Goal: Navigation & Orientation: Understand site structure

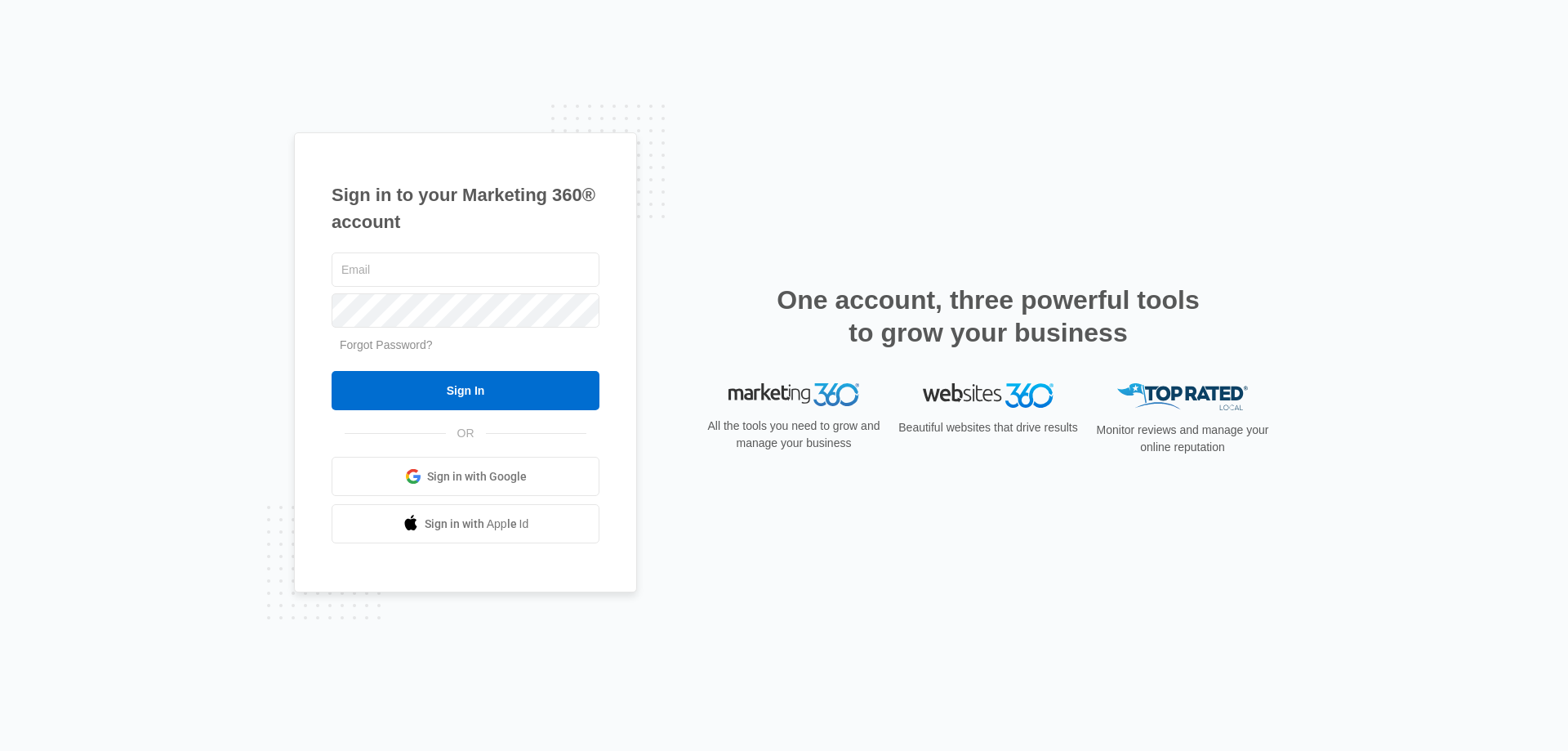
type input "[EMAIL_ADDRESS][DOMAIN_NAME]"
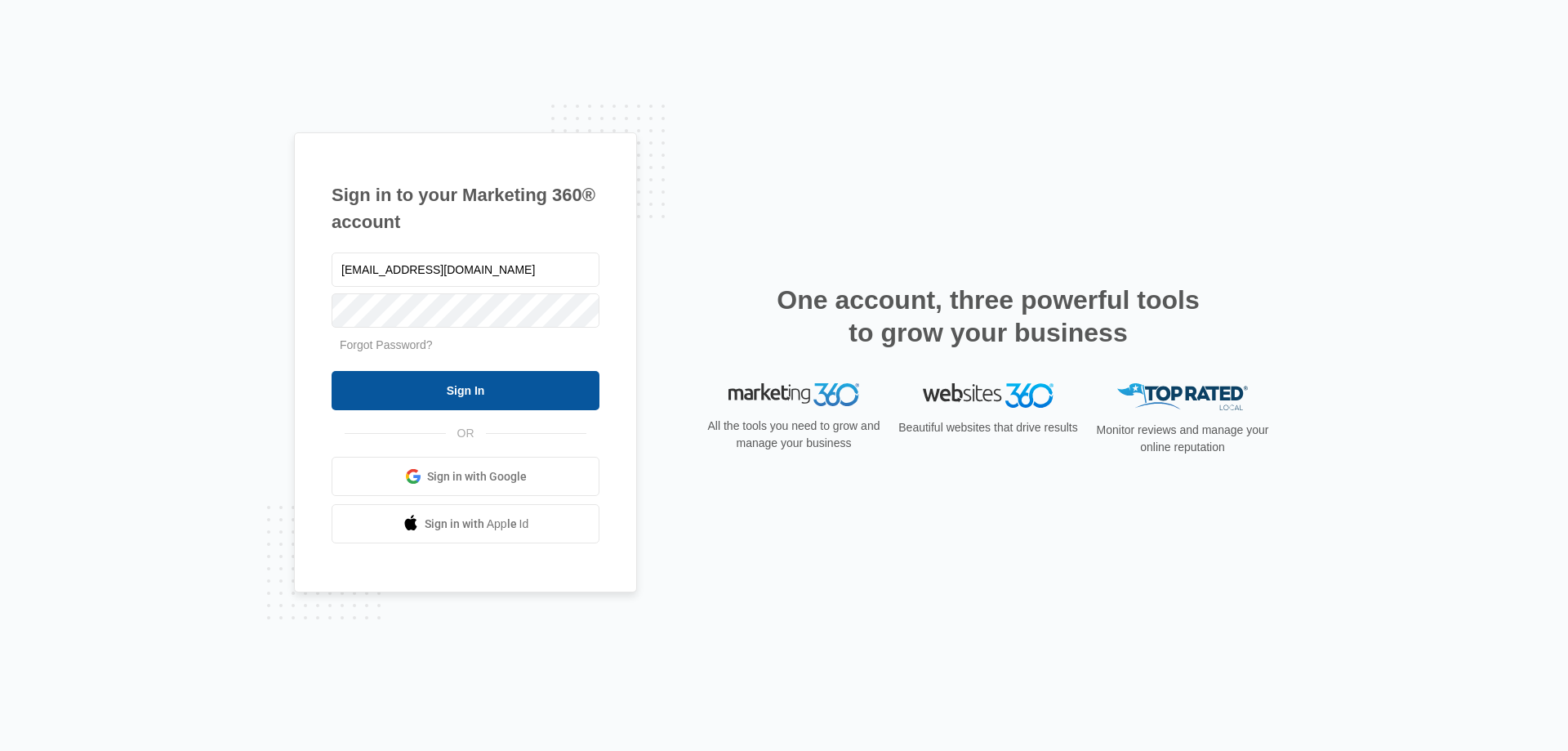
click at [489, 388] on input "Sign In" at bounding box center [465, 390] width 268 height 39
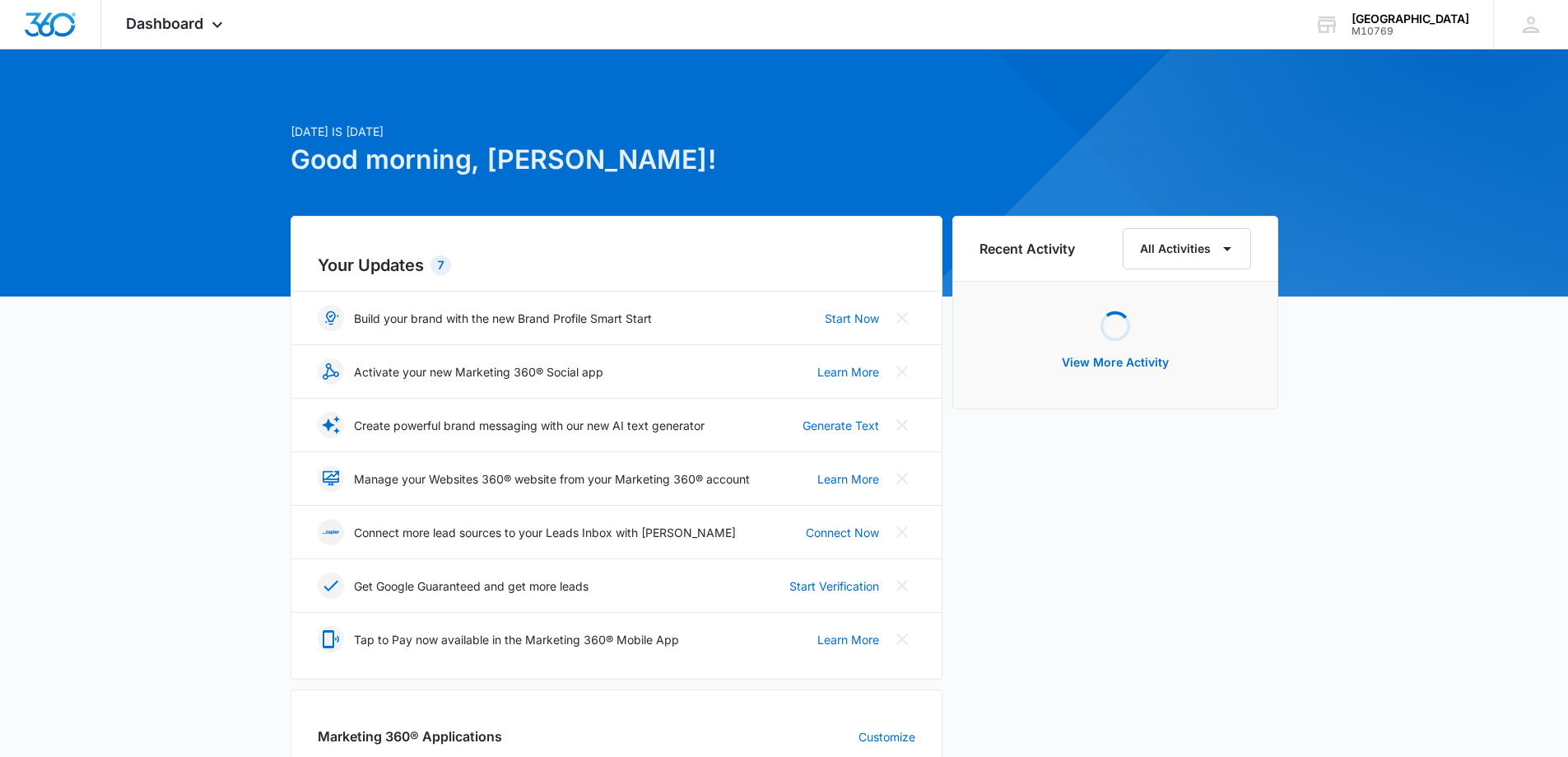
click at [218, 440] on div "[DATE] is [DATE] Good morning, [PERSON_NAME]! Your Updates 7 Build your brand w…" at bounding box center [784, 767] width 1568 height 1394
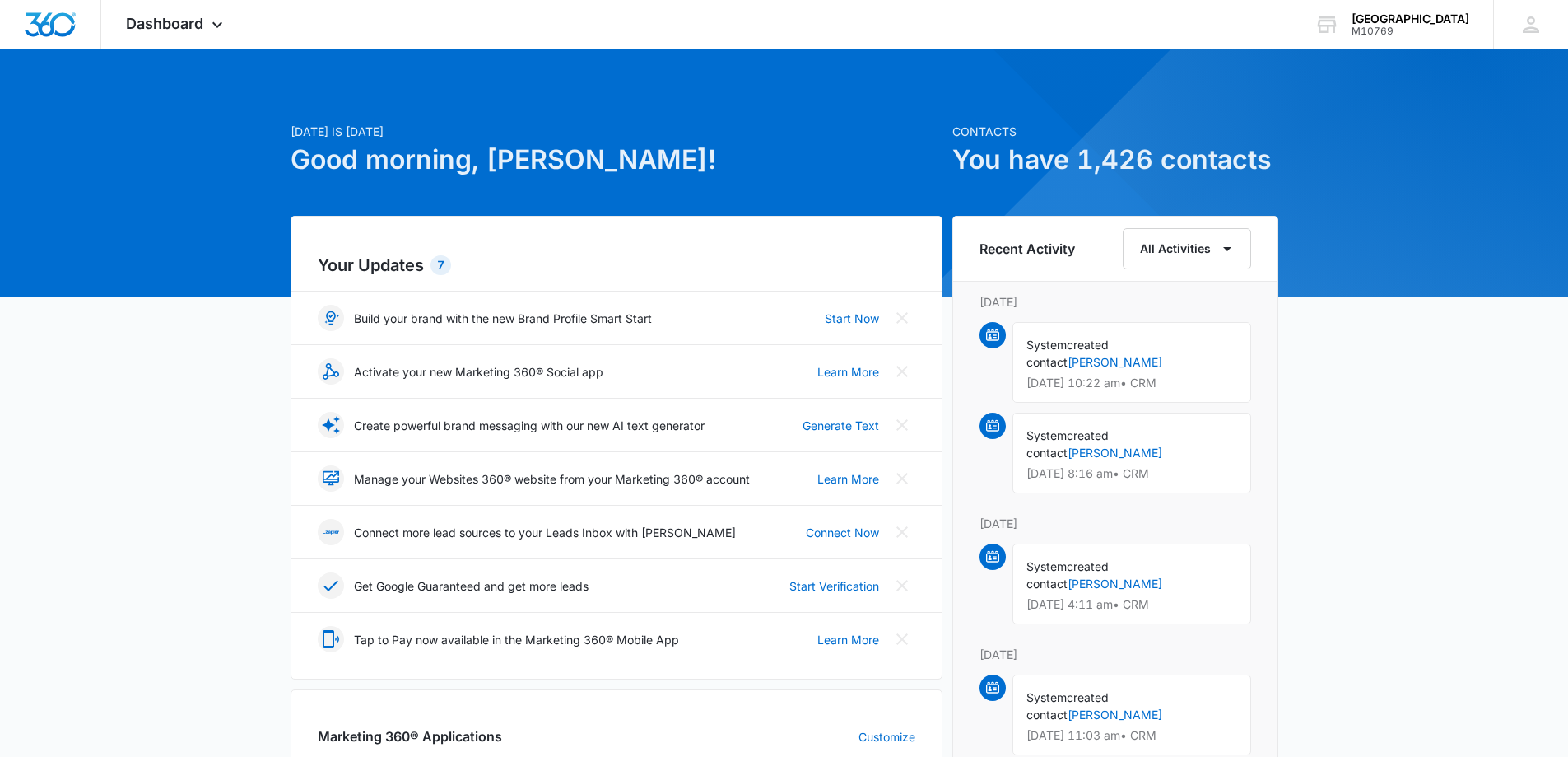
click at [1315, 429] on div "[DATE] is [DATE] Good morning, [PERSON_NAME]! Contacts You have 1,426 contacts …" at bounding box center [784, 767] width 1568 height 1394
click at [1315, 466] on div "[DATE] is [DATE] Good morning, [PERSON_NAME]! Contacts You have 1,426 contacts …" at bounding box center [784, 767] width 1568 height 1394
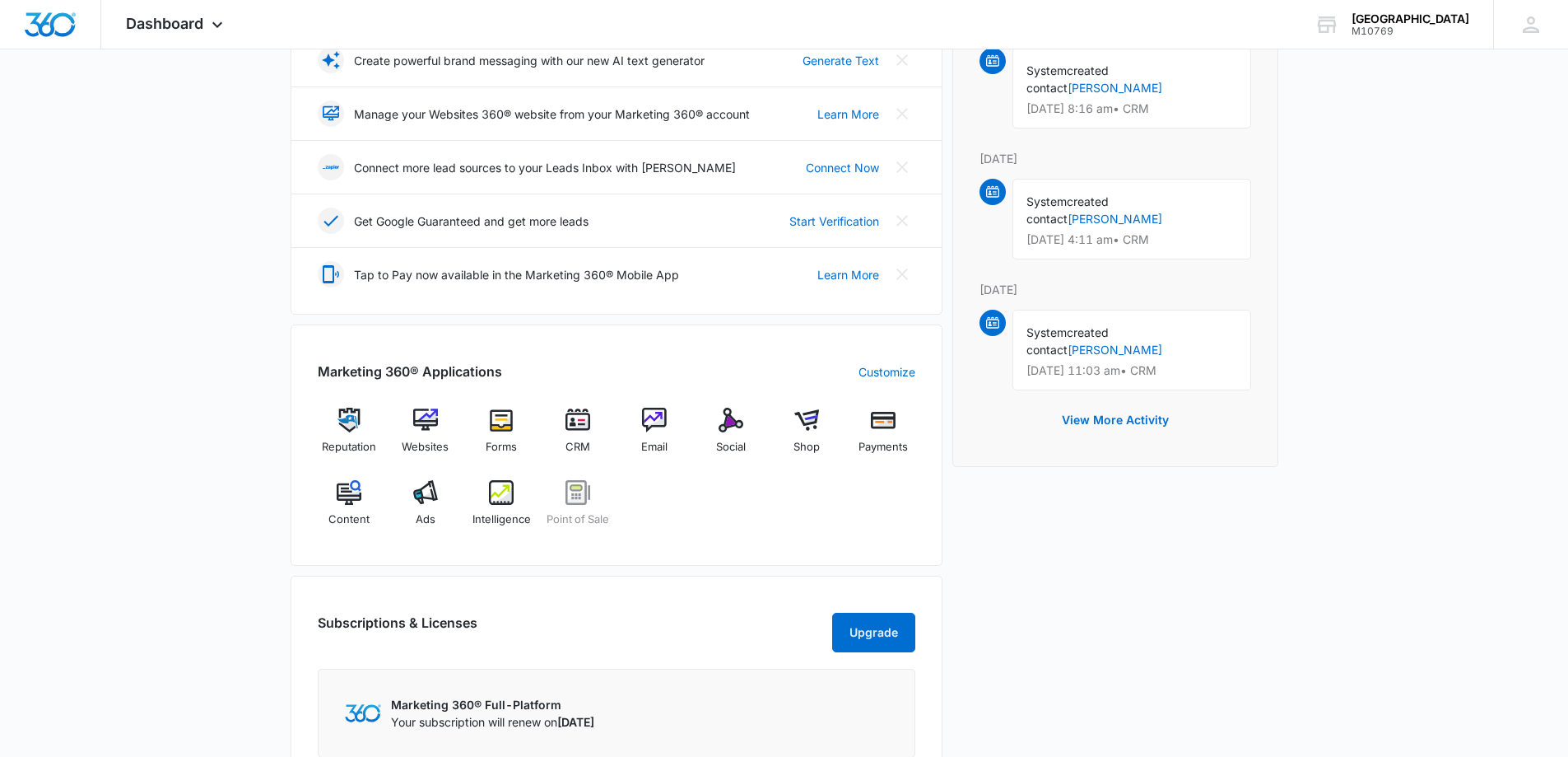
scroll to position [329, 0]
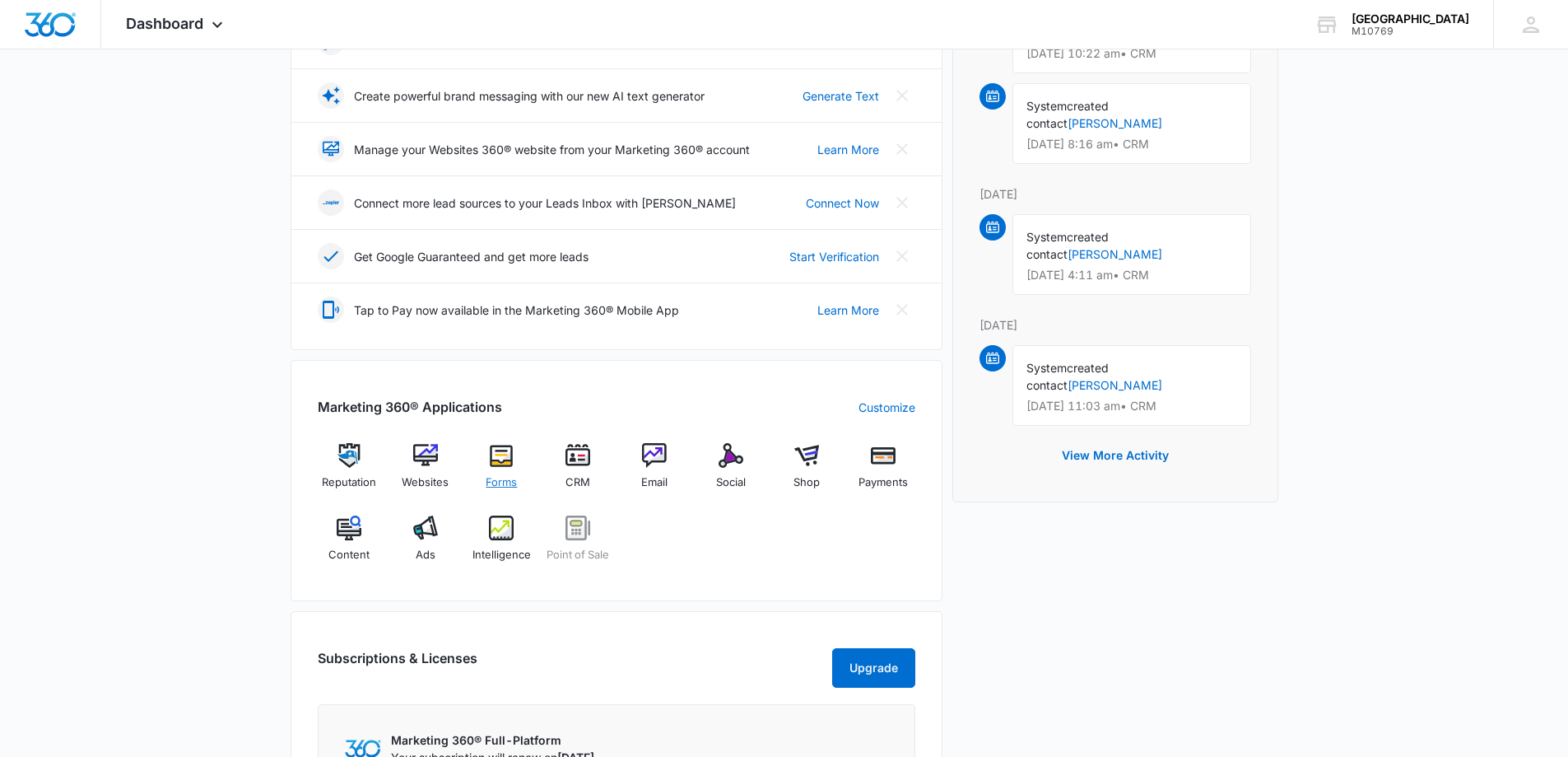
click at [496, 463] on img at bounding box center [501, 455] width 25 height 25
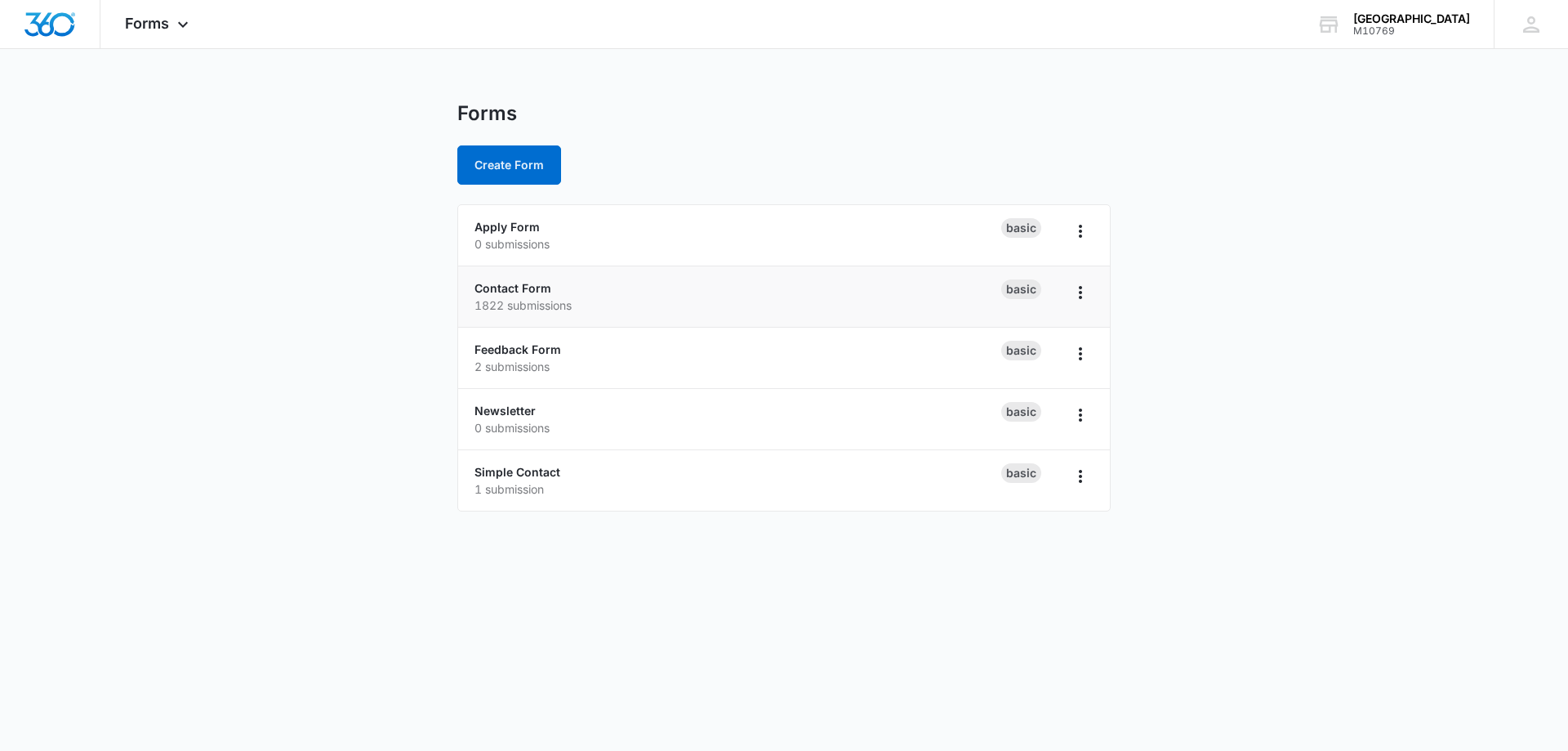
click at [535, 302] on p "1822 submissions" at bounding box center [738, 305] width 526 height 18
click at [531, 290] on link "Contact Form" at bounding box center [513, 288] width 77 height 14
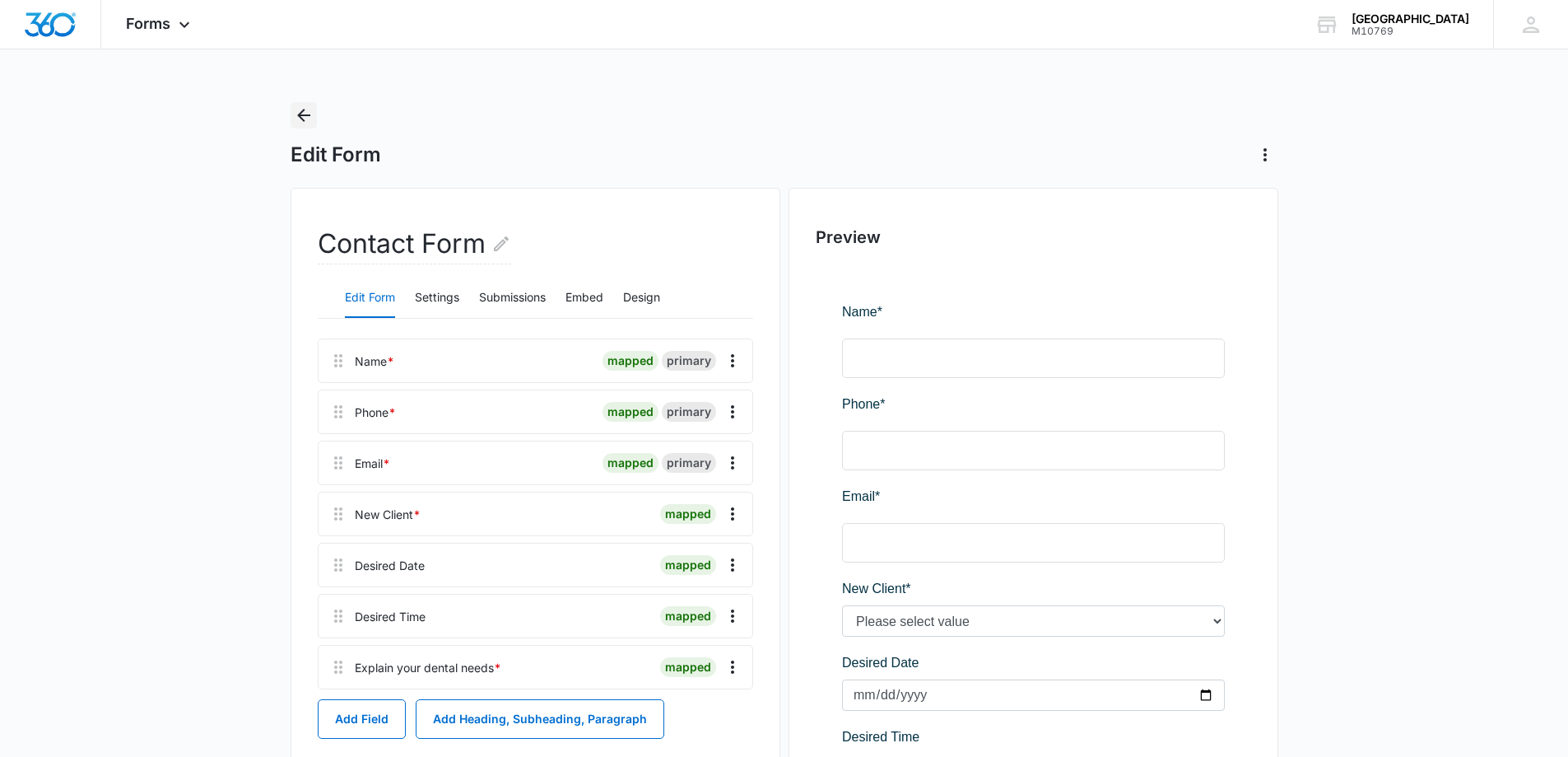
click at [295, 122] on icon "Back" at bounding box center [303, 115] width 19 height 19
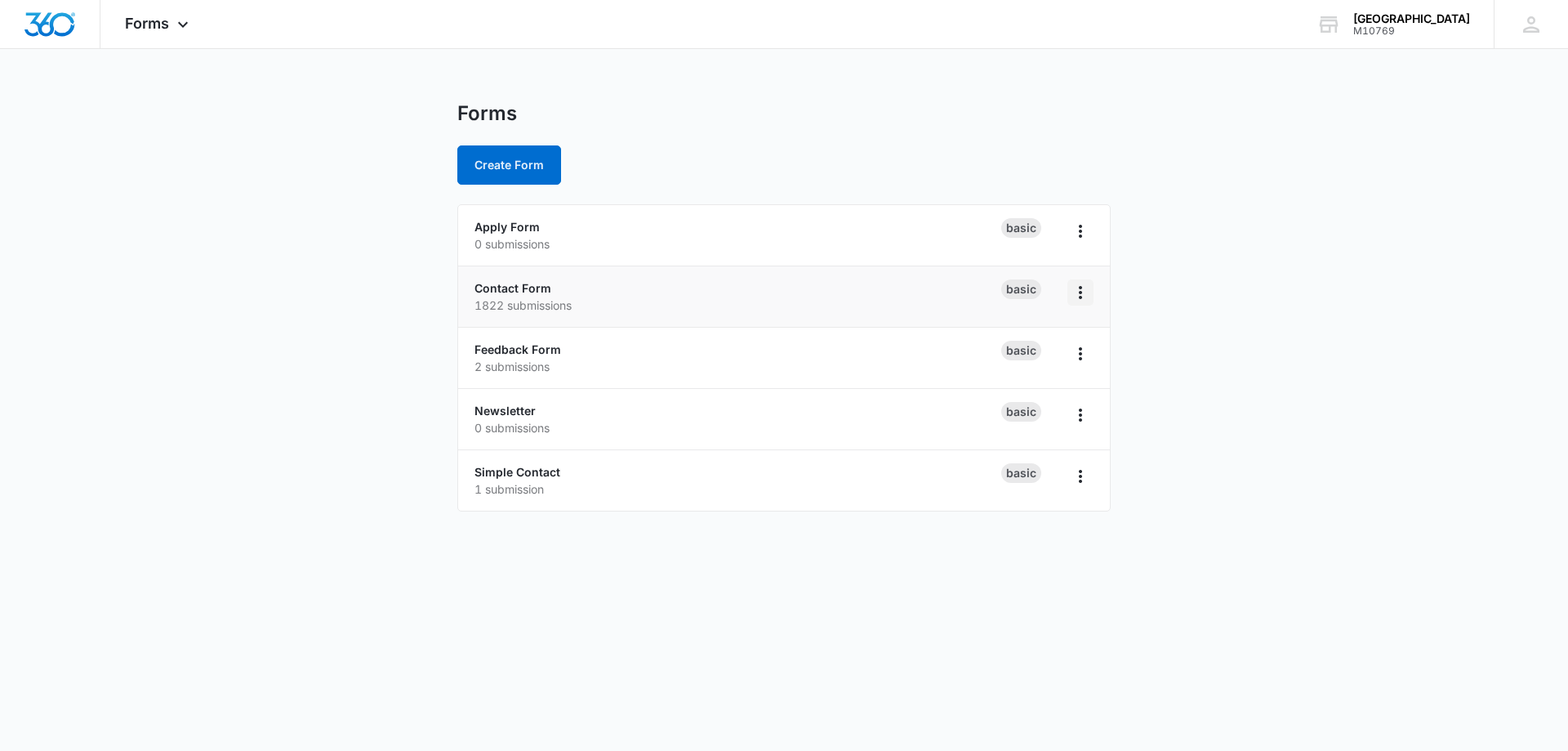
click at [1085, 290] on icon "Overflow Menu" at bounding box center [1080, 292] width 19 height 19
click at [1200, 311] on main "Forms Create Form Apply Form 0 submissions Basic Contact Form 1822 submissions …" at bounding box center [784, 316] width 1568 height 430
click at [175, 30] on icon at bounding box center [183, 28] width 19 height 19
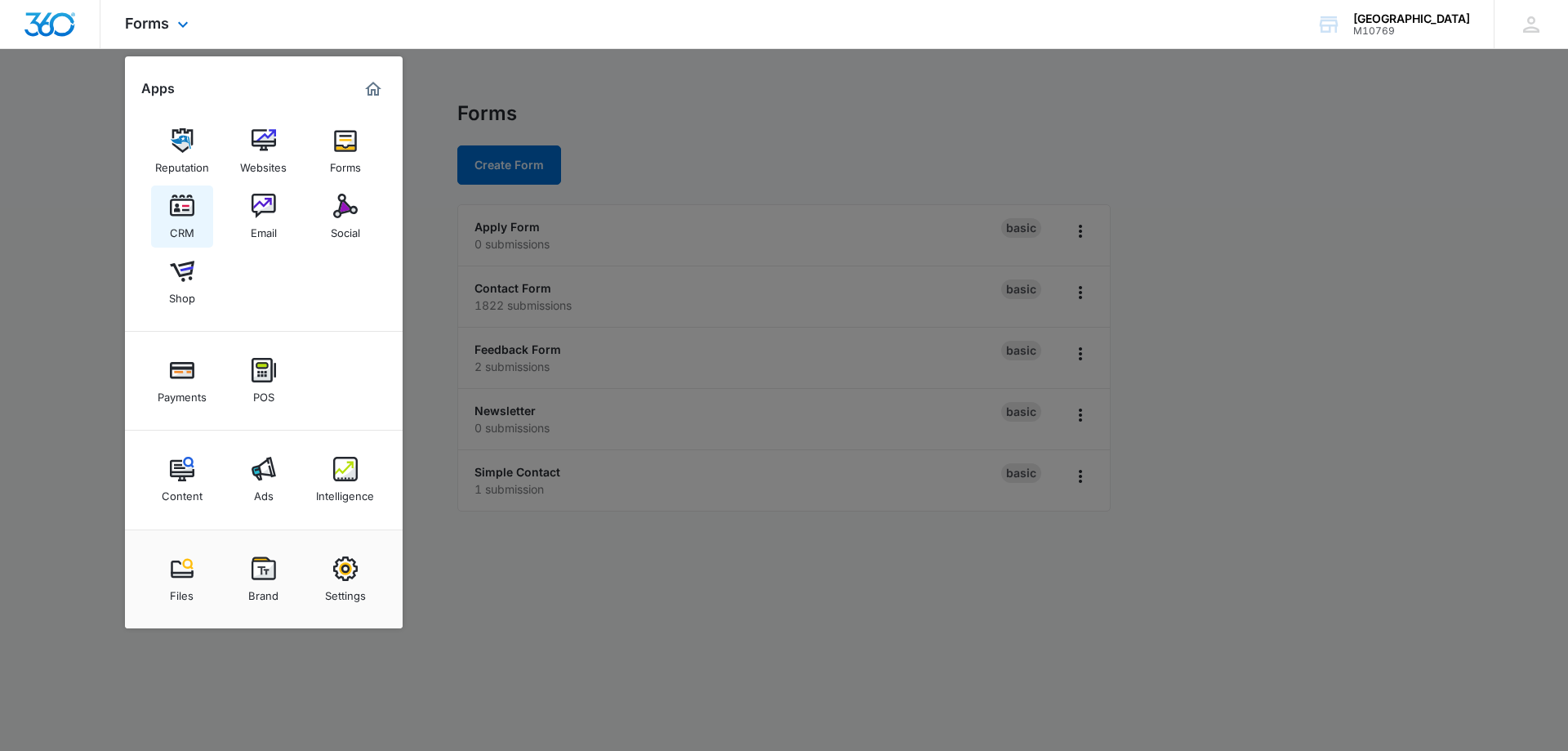
click at [180, 199] on img at bounding box center [183, 206] width 25 height 25
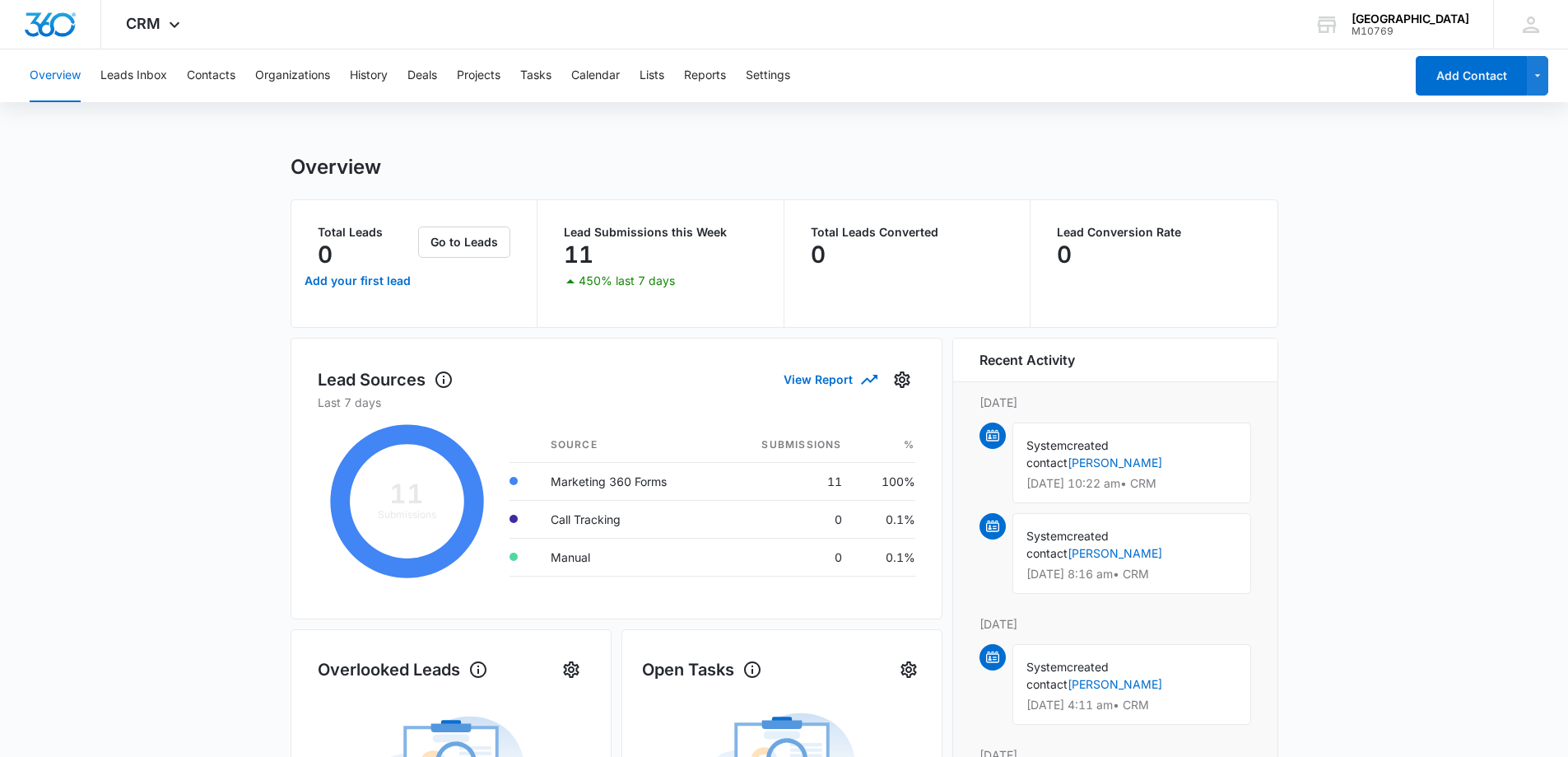
click at [190, 337] on main "Overview Total Leads 0 Add your first lead Go to Leads Lead Submissions this We…" at bounding box center [784, 751] width 1568 height 1192
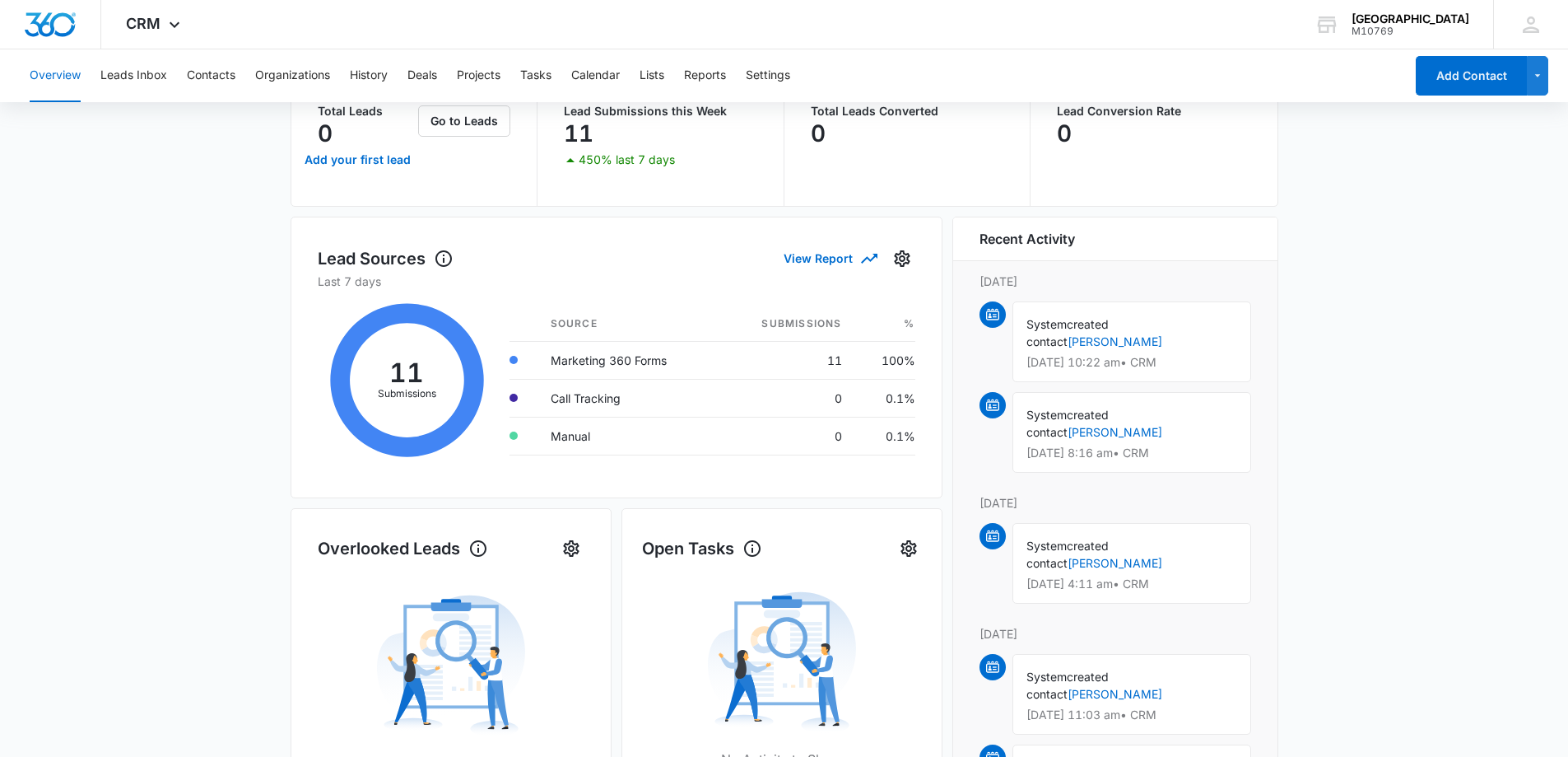
scroll to position [11, 0]
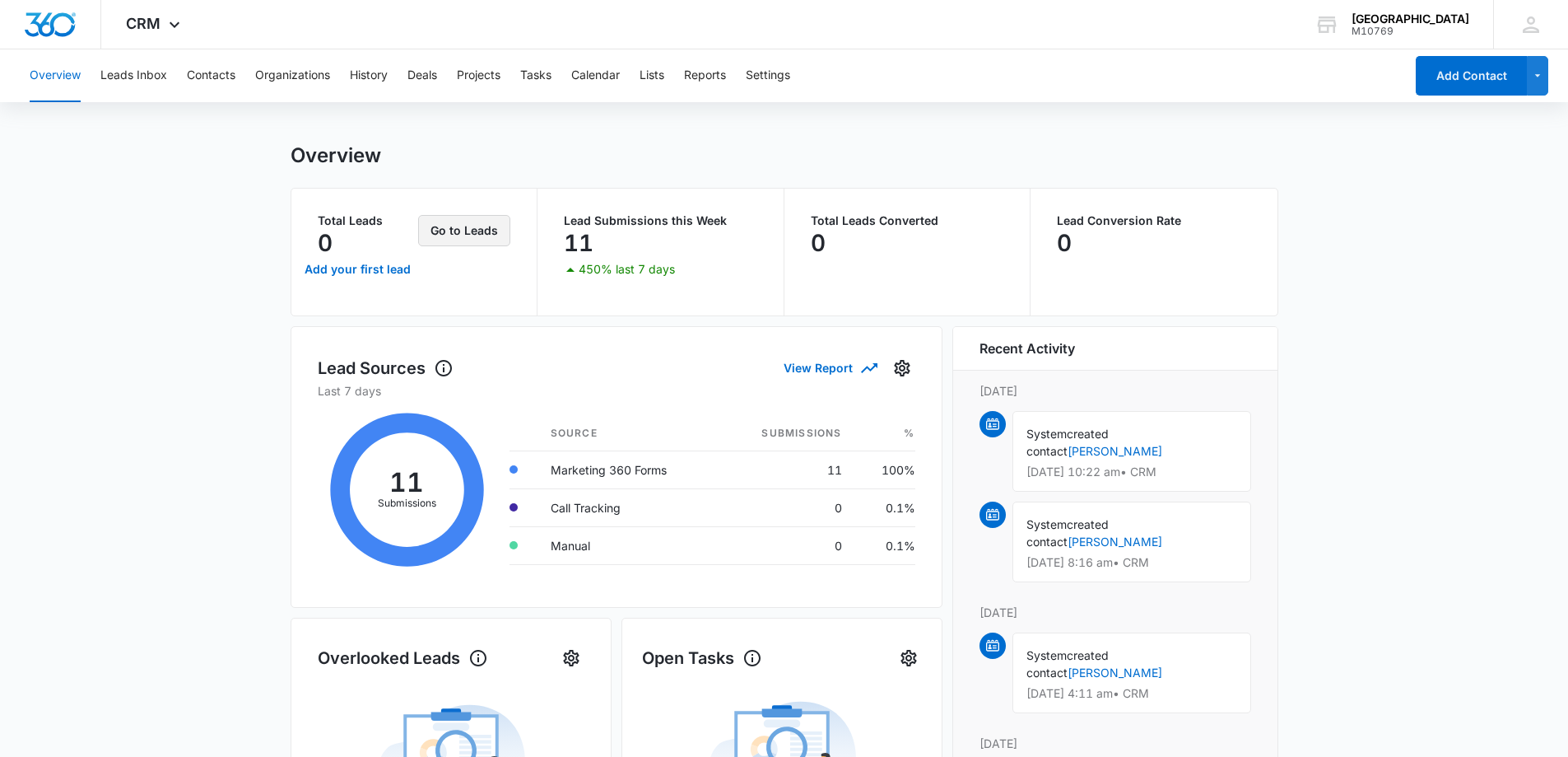
click at [471, 236] on button "Go to Leads" at bounding box center [464, 230] width 92 height 31
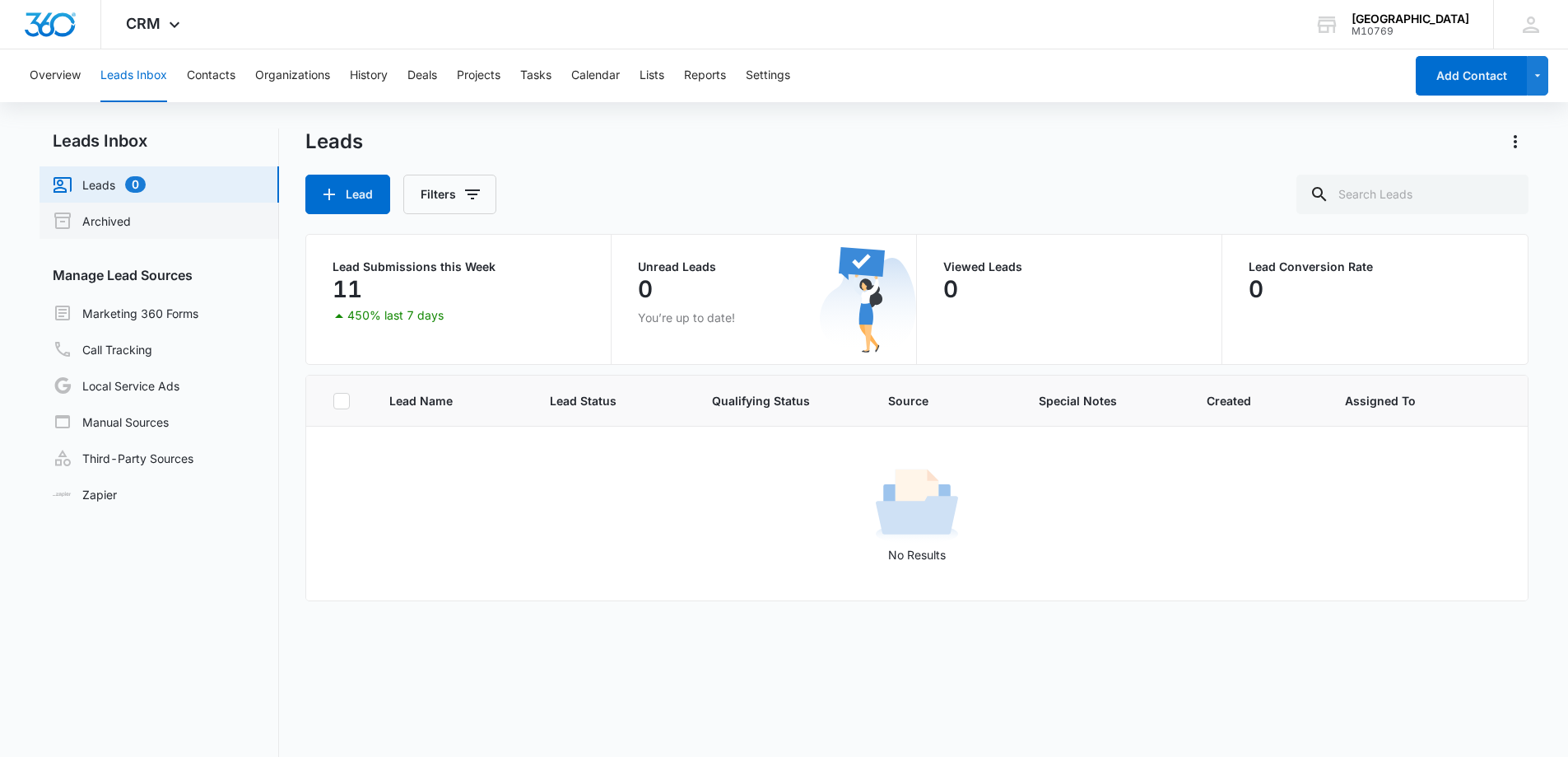
click at [113, 218] on link "Archived" at bounding box center [92, 220] width 78 height 19
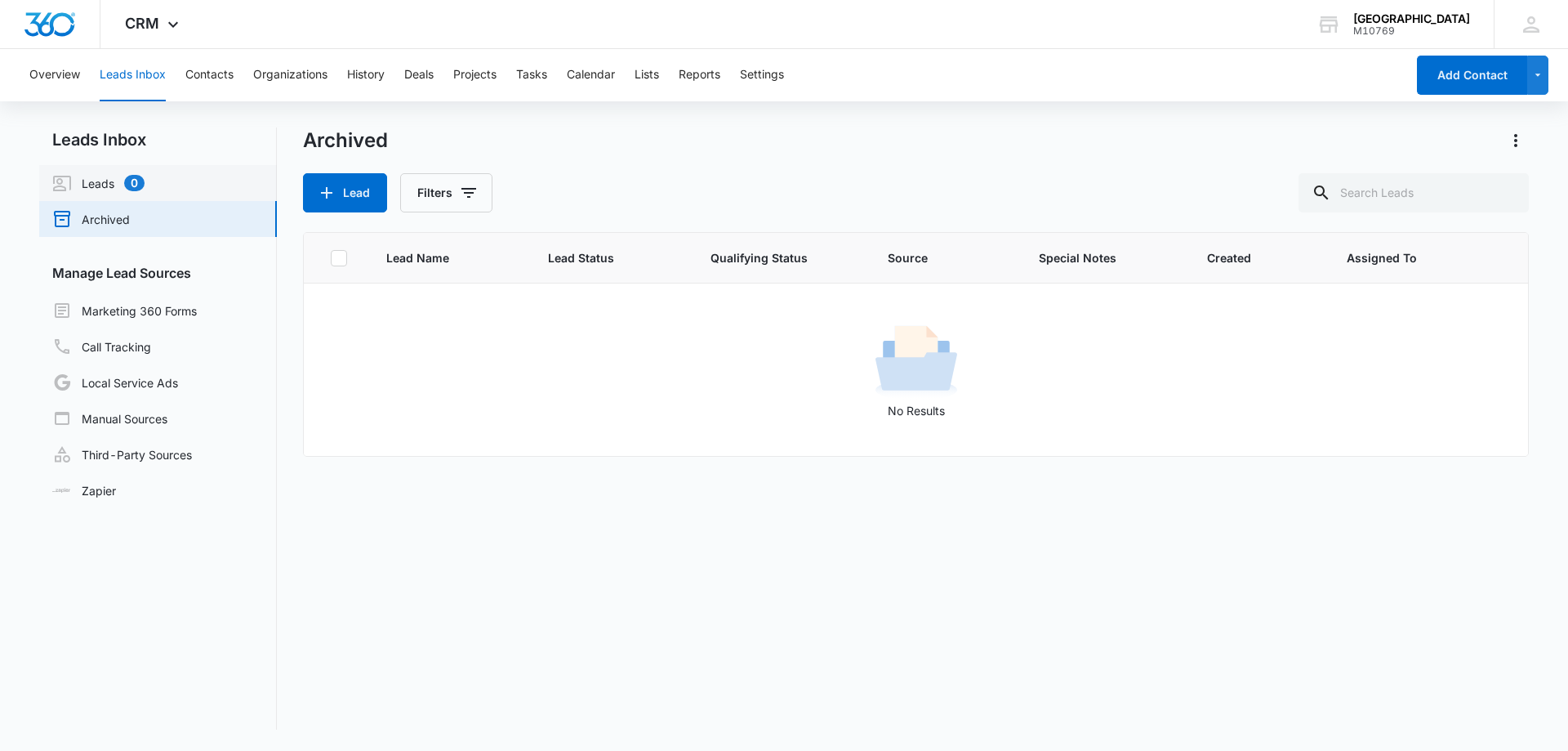
click at [100, 179] on link "Leads 0" at bounding box center [98, 182] width 92 height 19
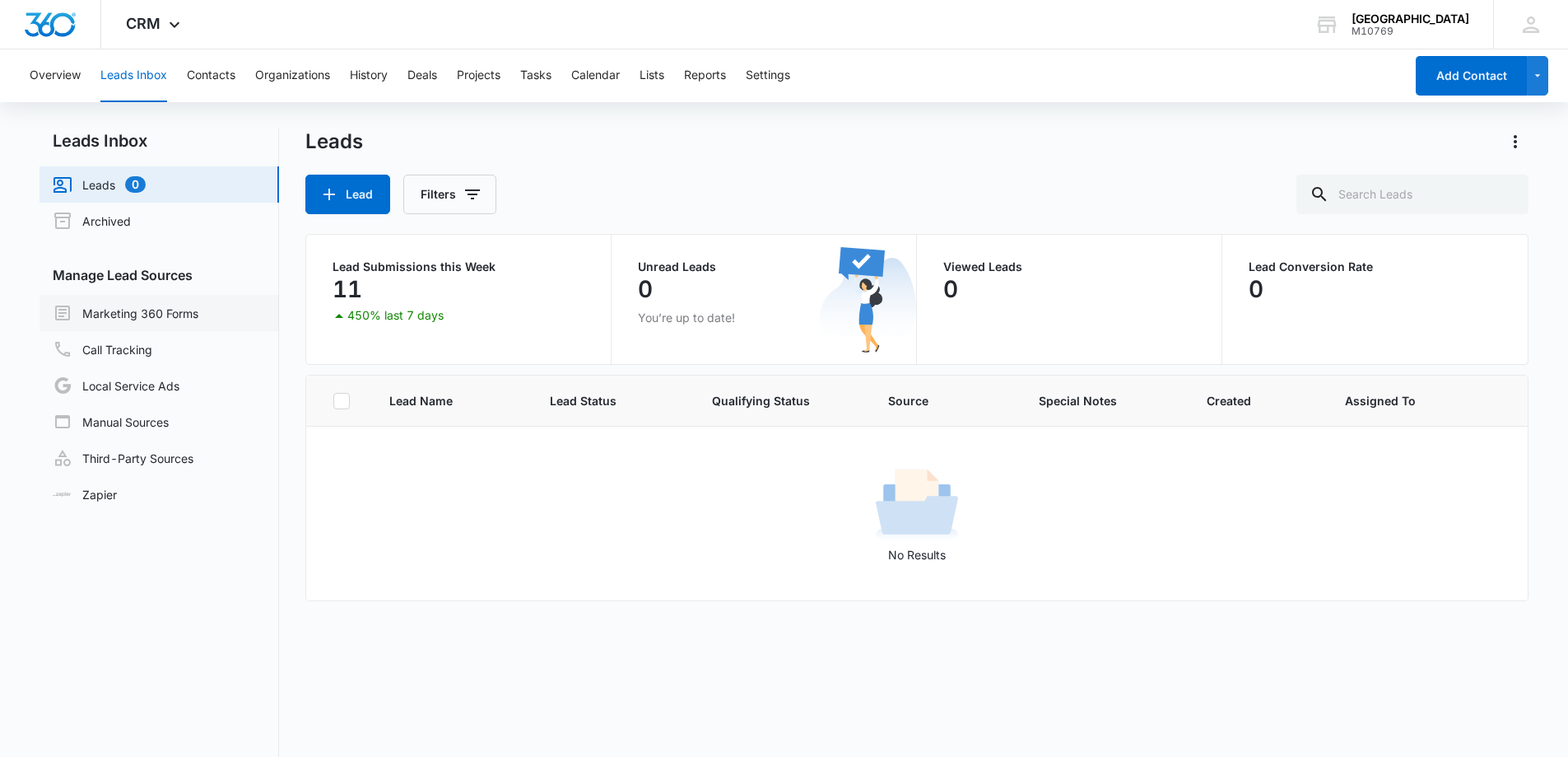
click at [157, 313] on link "Marketing 360 Forms" at bounding box center [126, 313] width 146 height 19
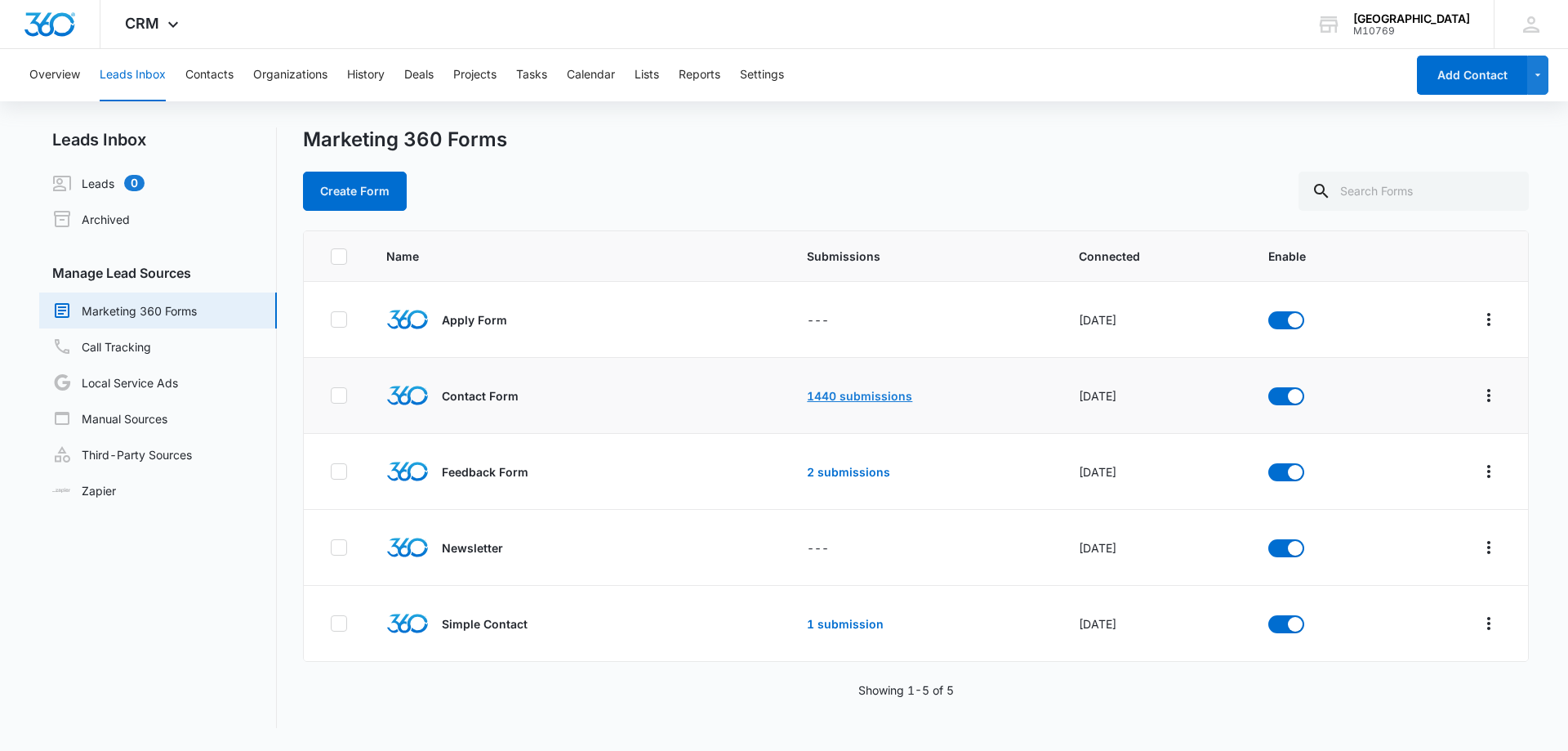
click at [881, 395] on link "1440 submissions" at bounding box center [860, 396] width 105 height 14
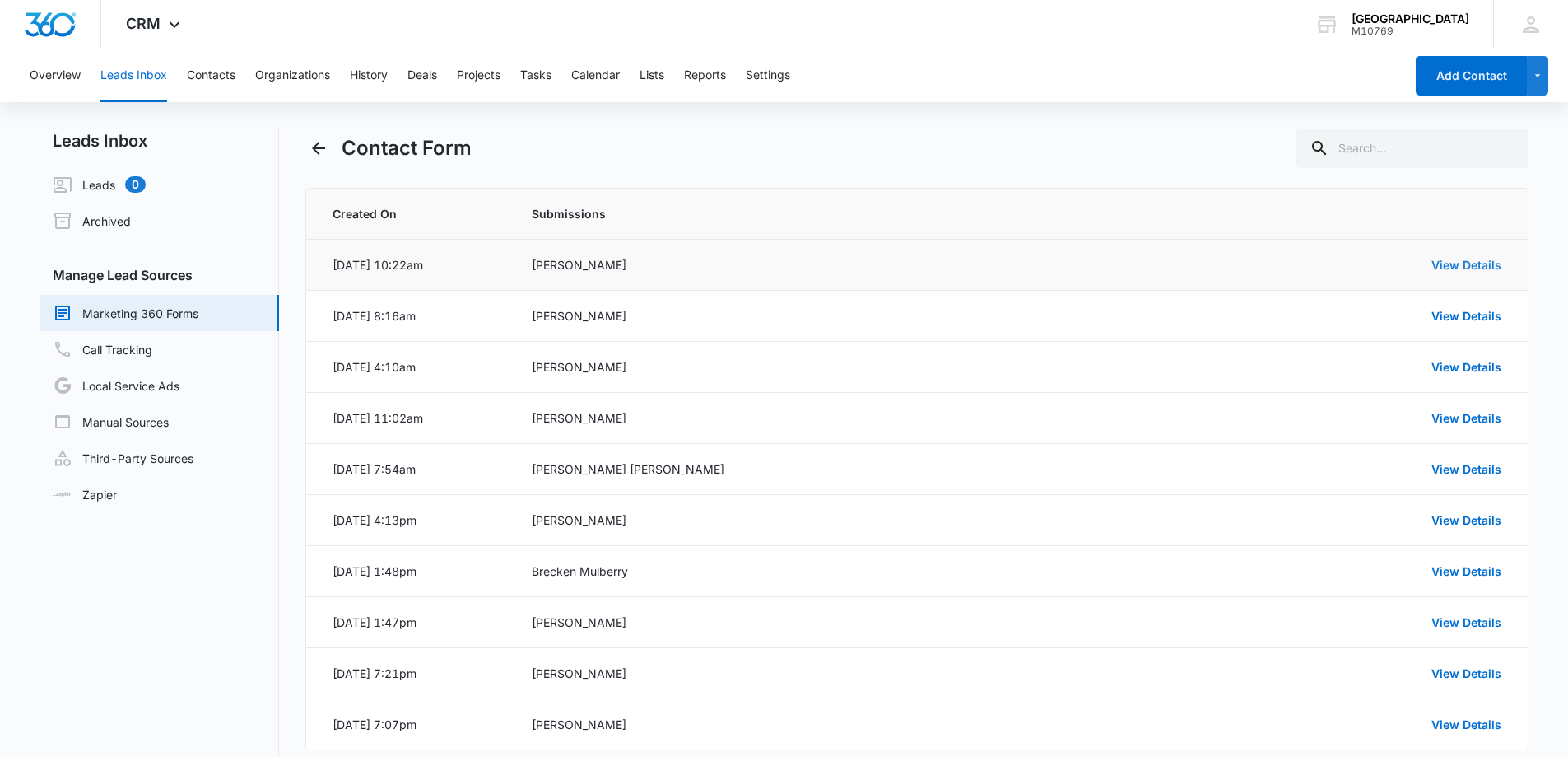
click at [1467, 257] on link "View Details" at bounding box center [1466, 264] width 70 height 14
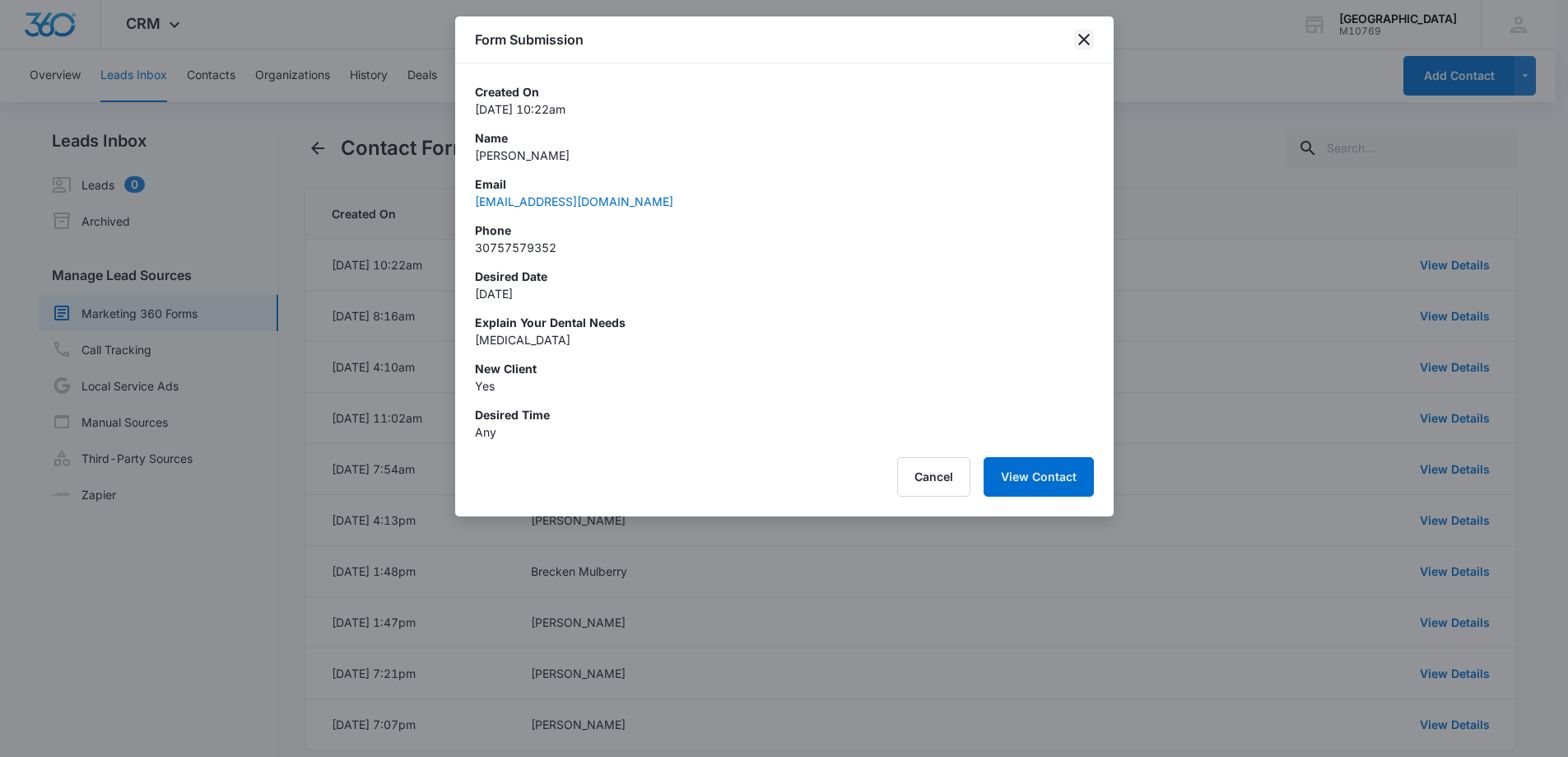
click at [1082, 31] on icon "close" at bounding box center [1084, 40] width 19 height 19
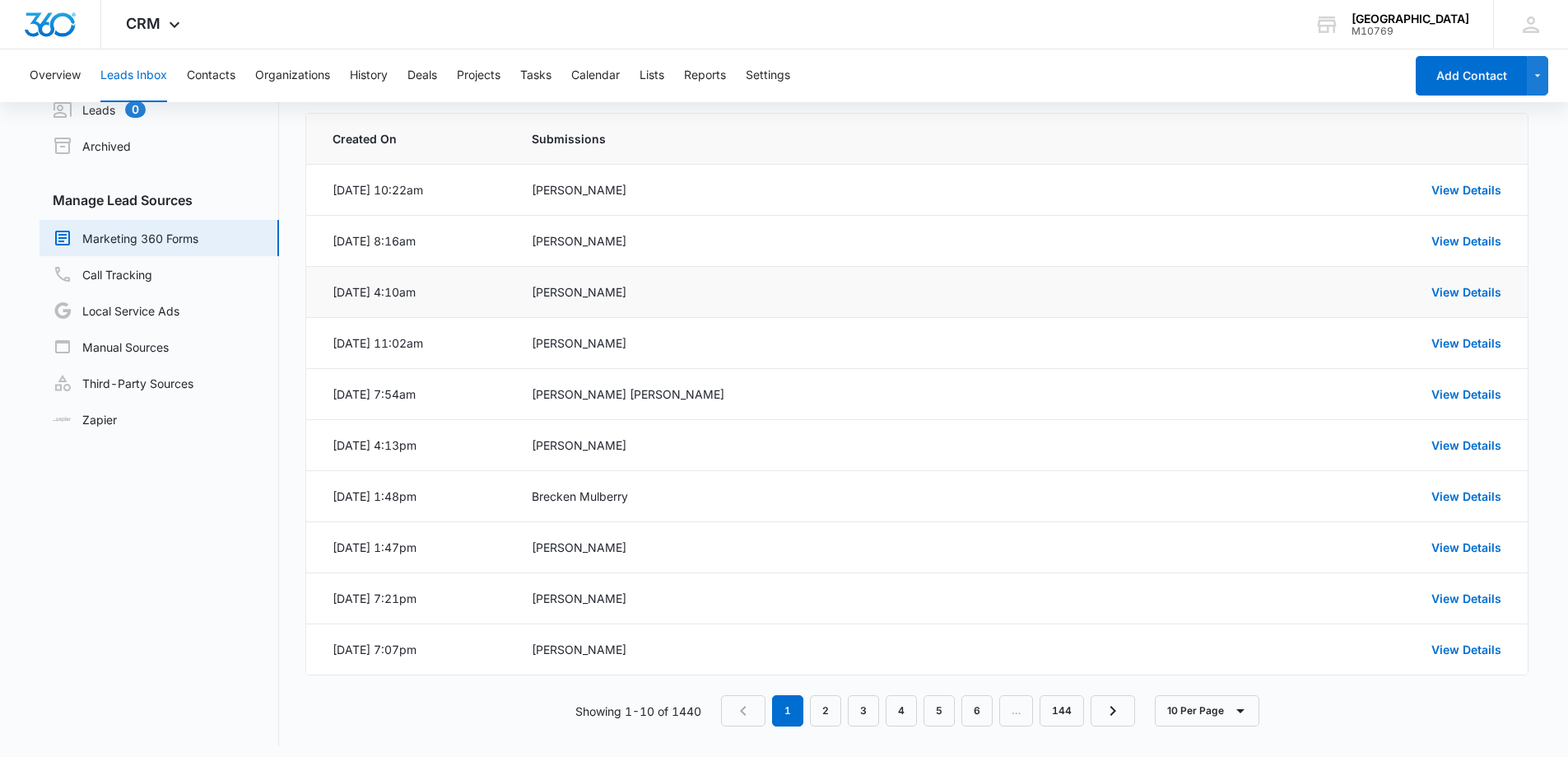
scroll to position [84, 0]
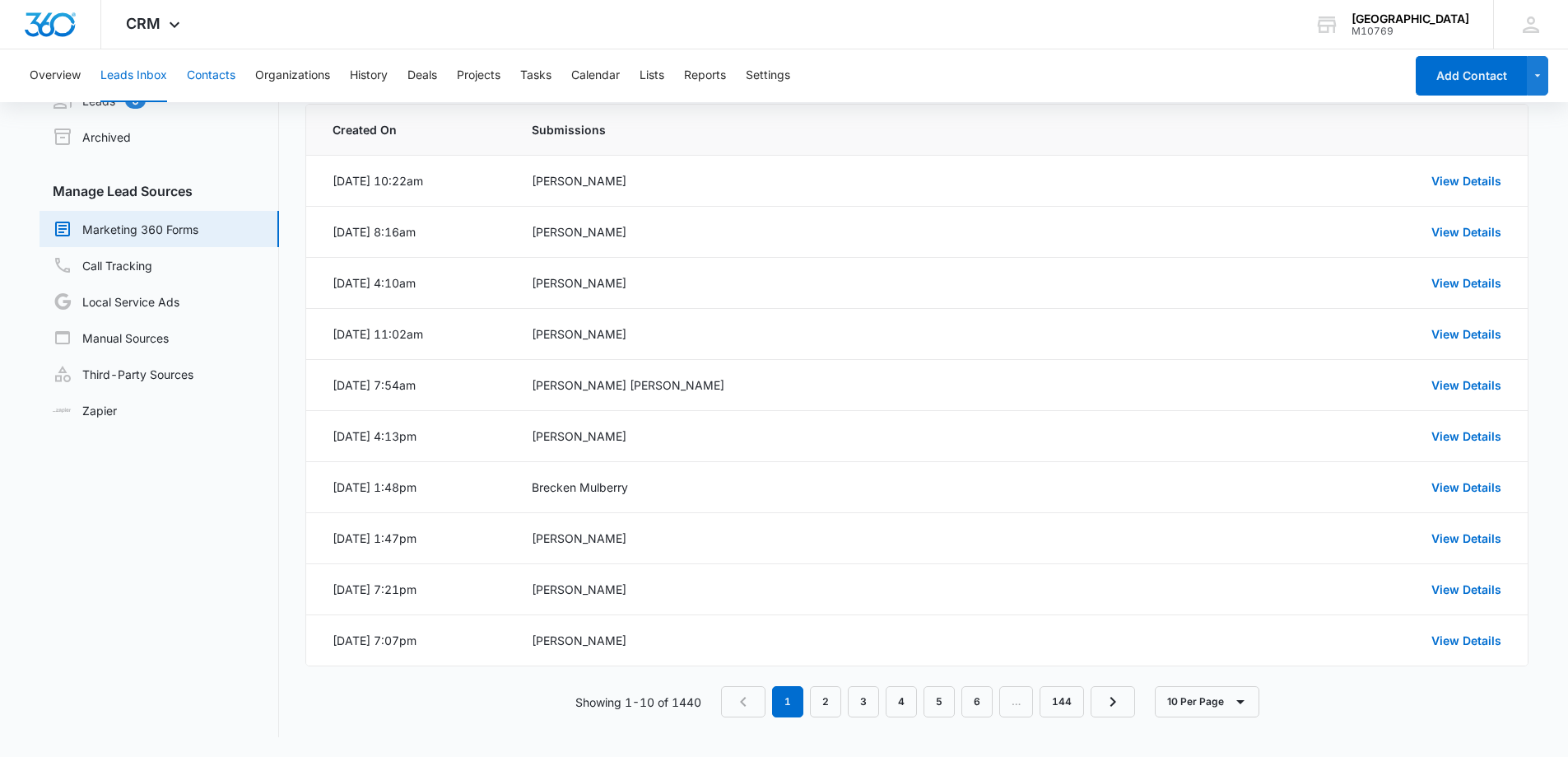
click at [224, 78] on button "Contacts" at bounding box center [210, 76] width 49 height 53
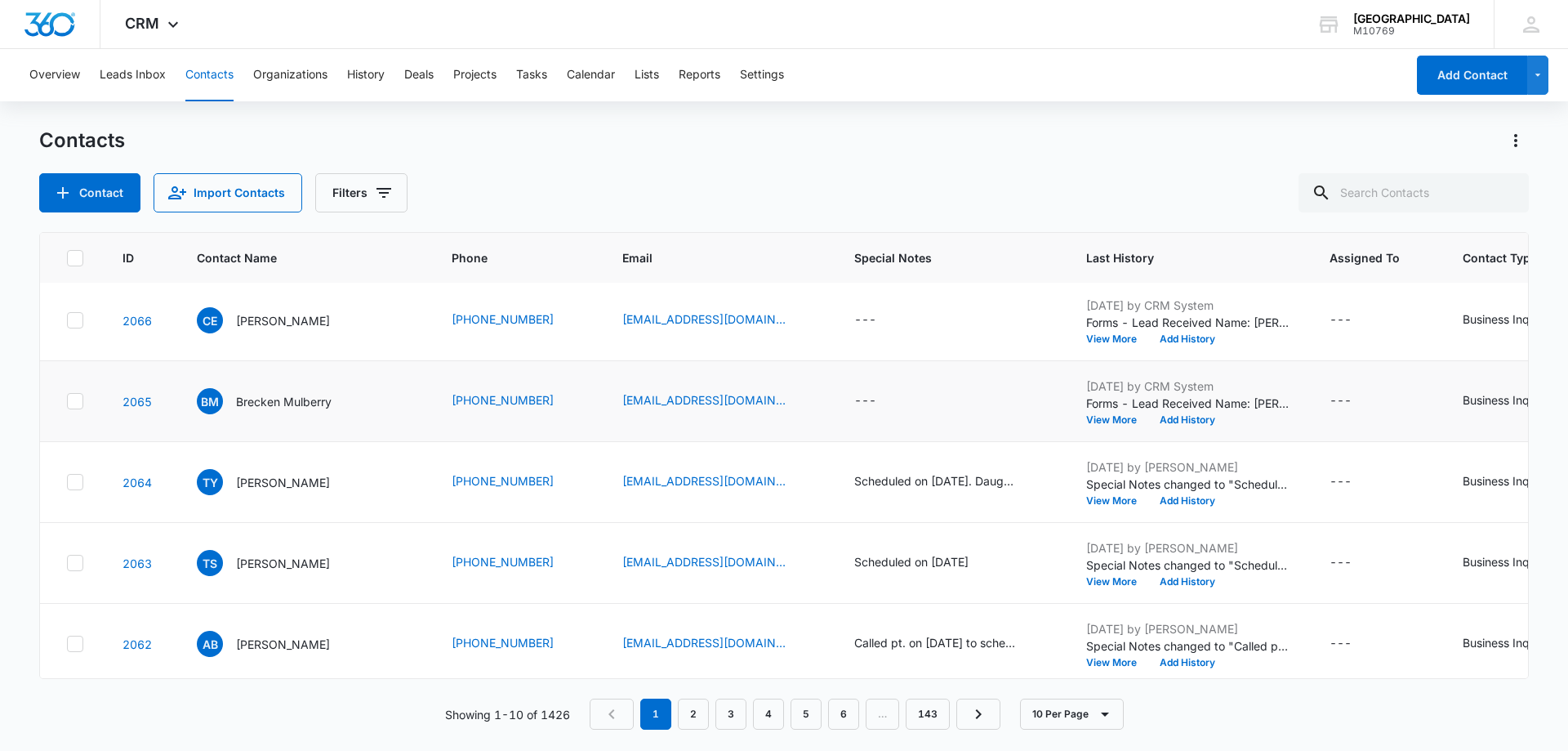
scroll to position [245, 0]
click at [1047, 173] on div "Contact Import Contacts Filters" at bounding box center [784, 192] width 1490 height 39
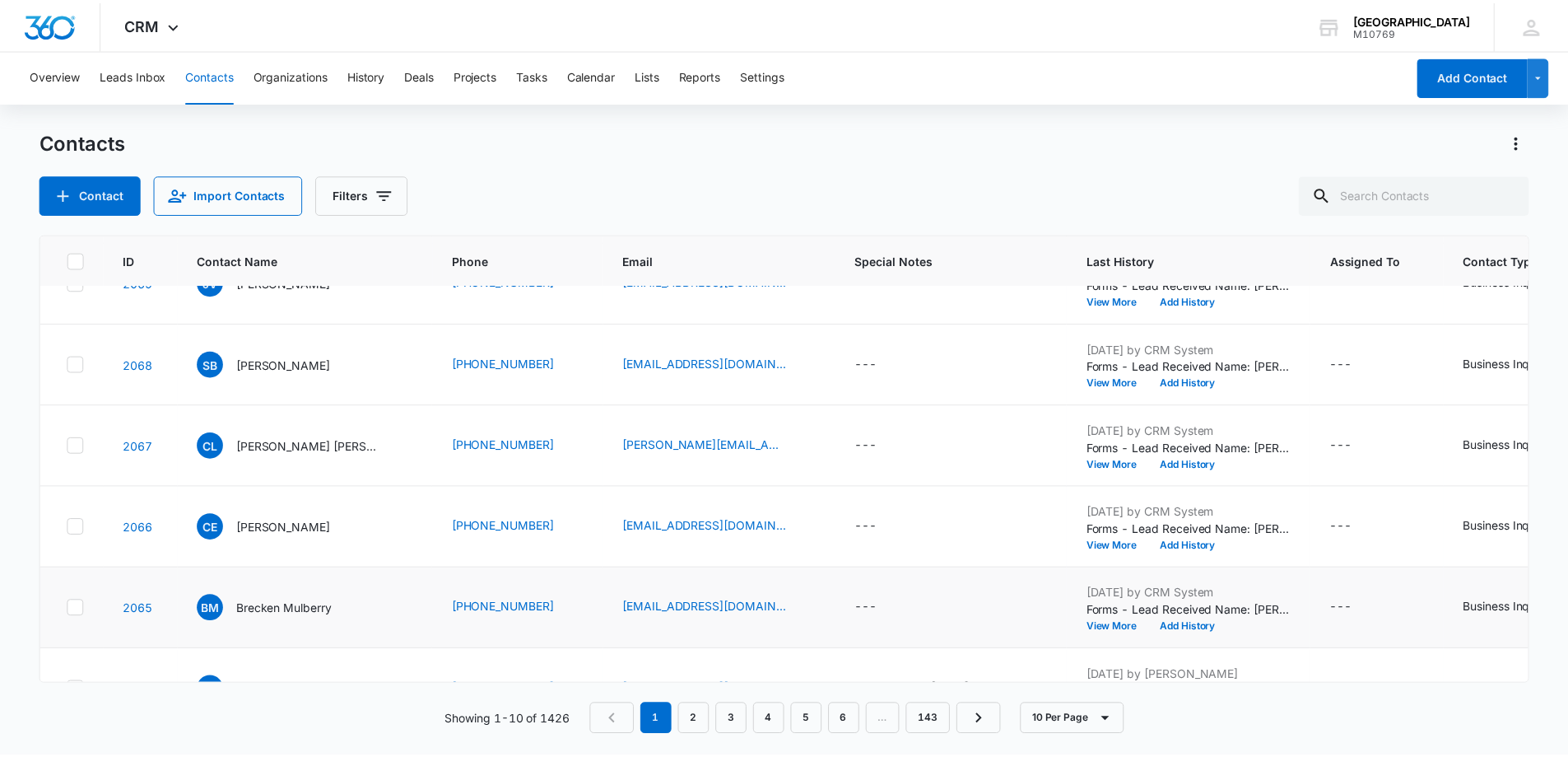
scroll to position [0, 0]
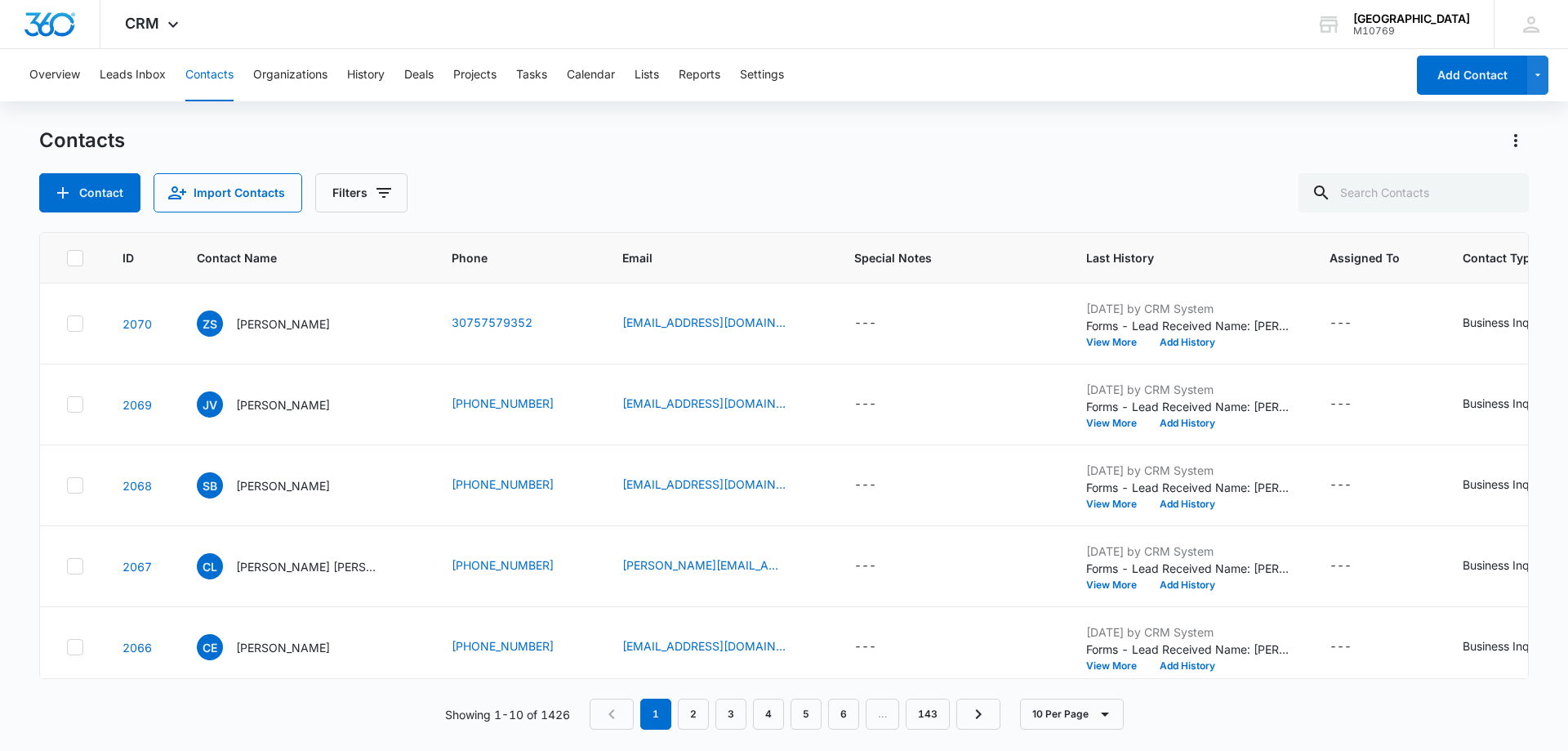
click at [530, 143] on div "Contacts" at bounding box center [784, 140] width 1490 height 26
click at [358, 79] on button "History" at bounding box center [366, 75] width 38 height 53
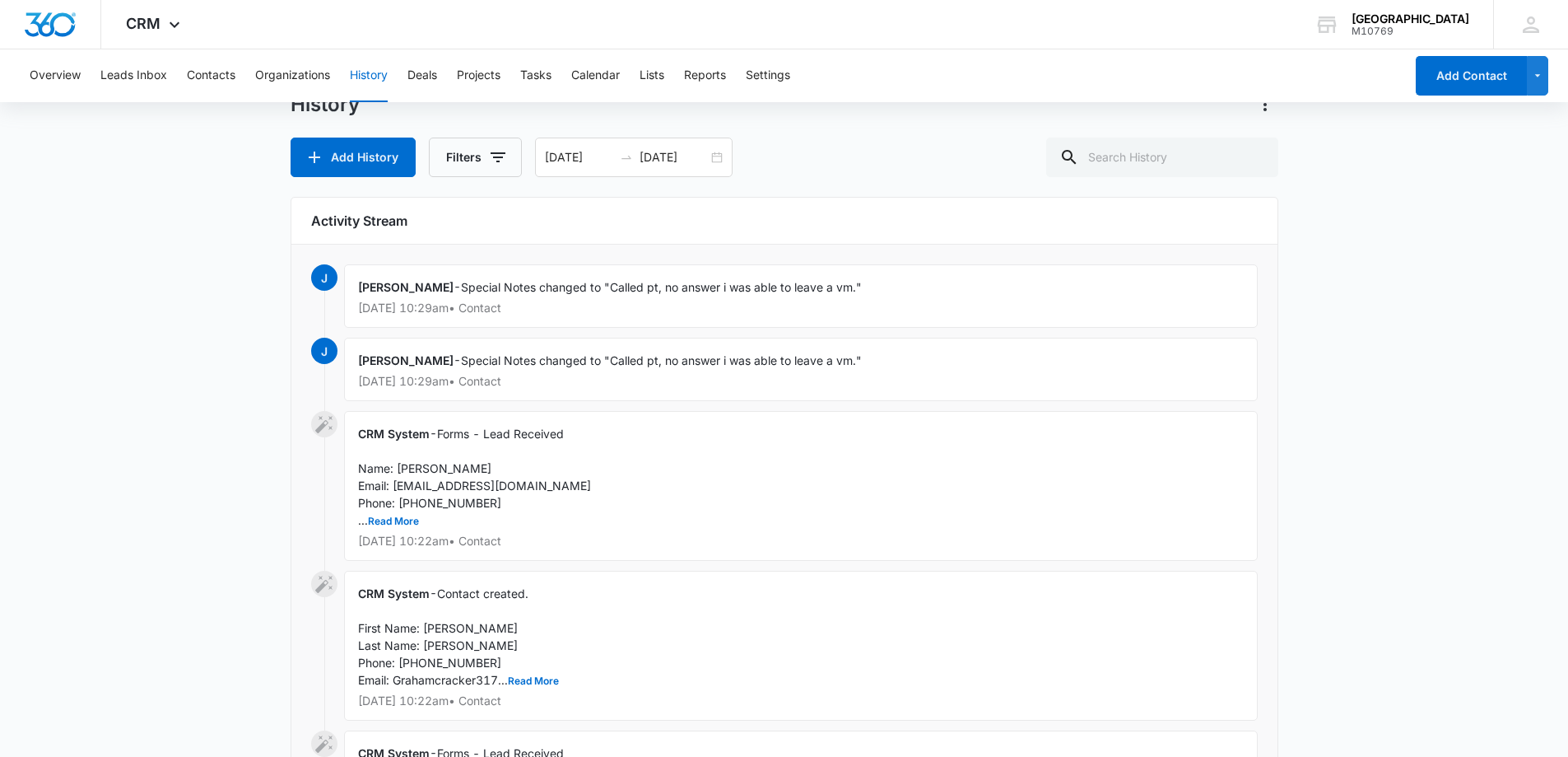
scroll to position [82, 0]
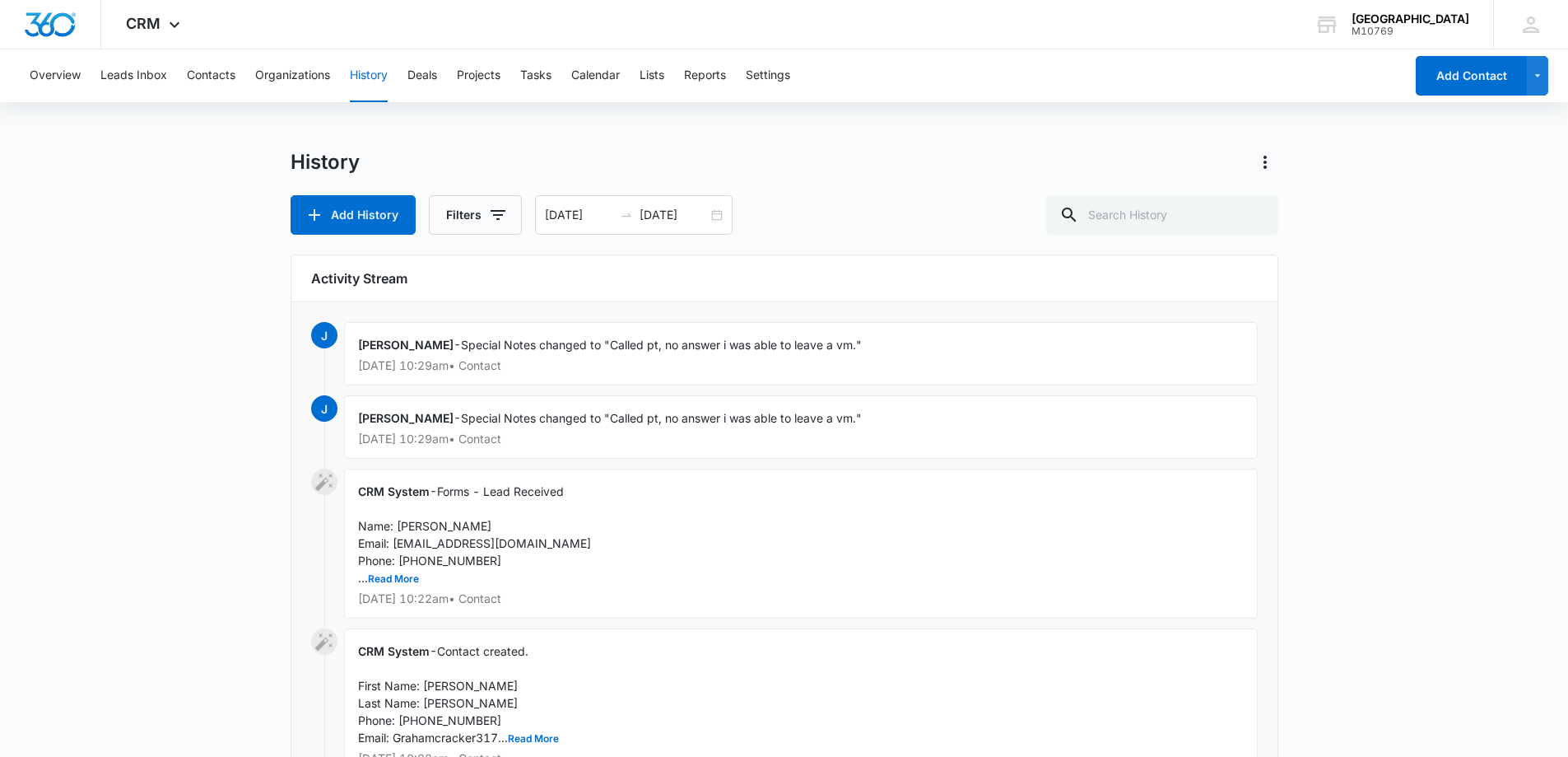
scroll to position [0, 0]
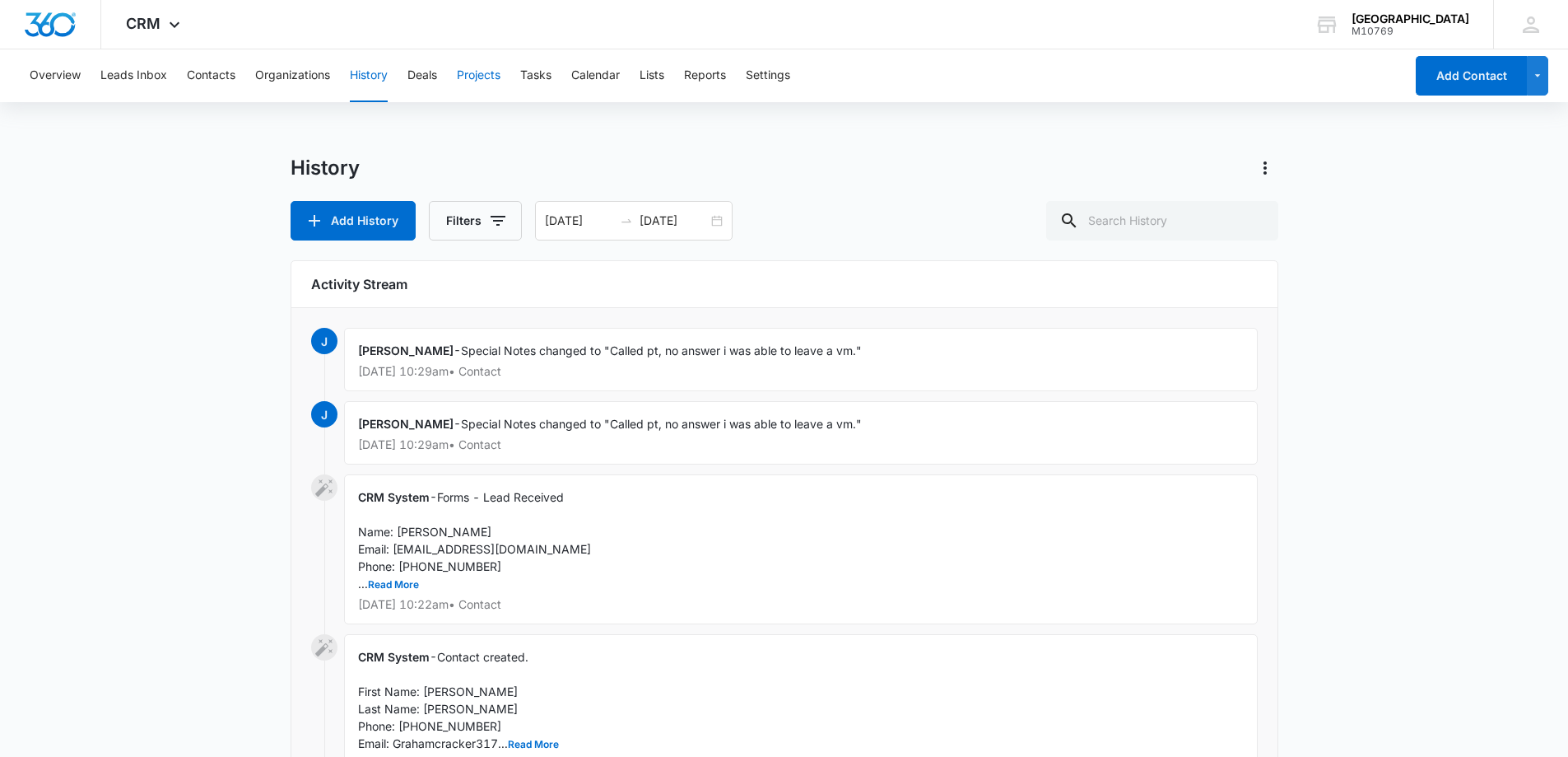
click at [496, 75] on button "Projects" at bounding box center [478, 76] width 43 height 53
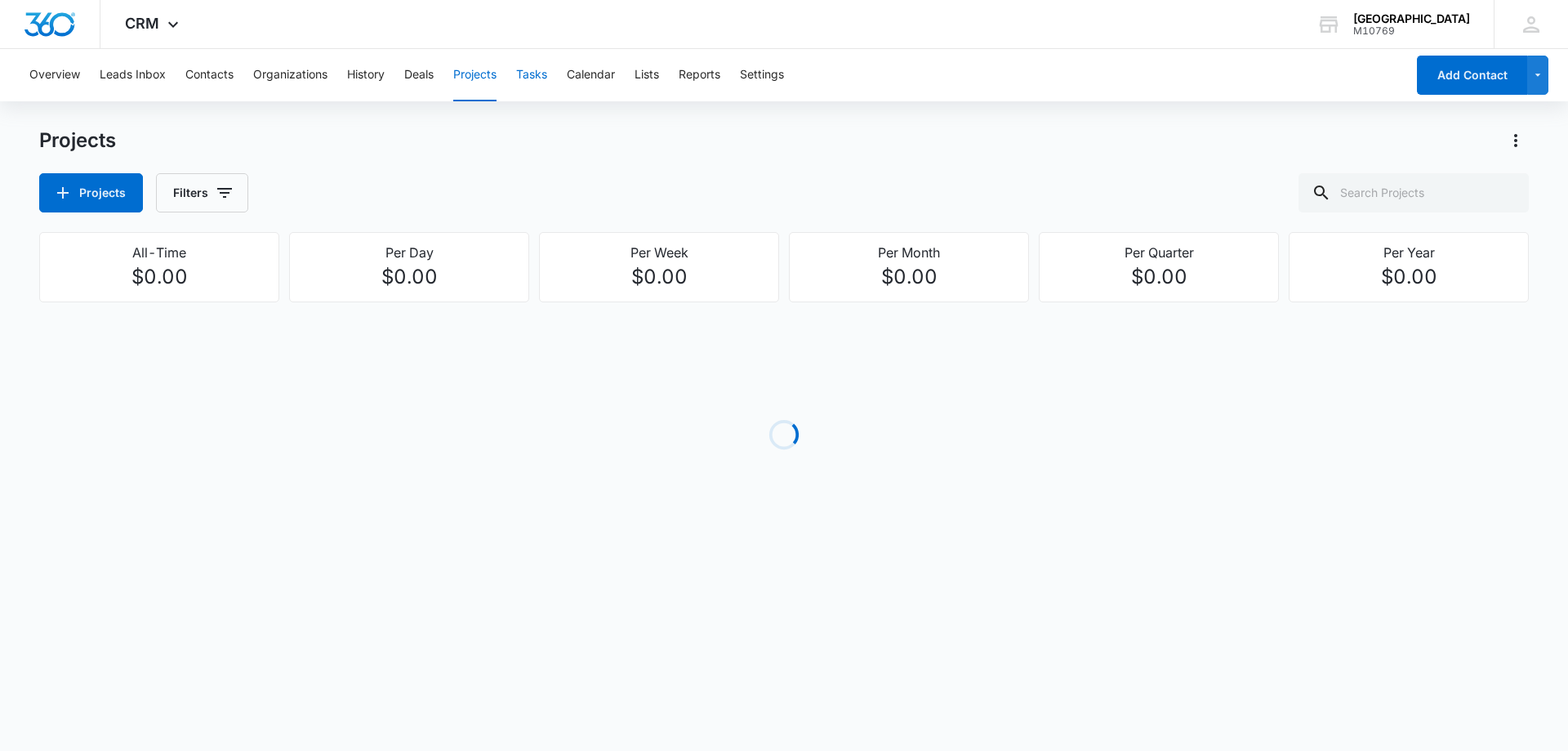
click at [543, 73] on button "Tasks" at bounding box center [531, 75] width 31 height 53
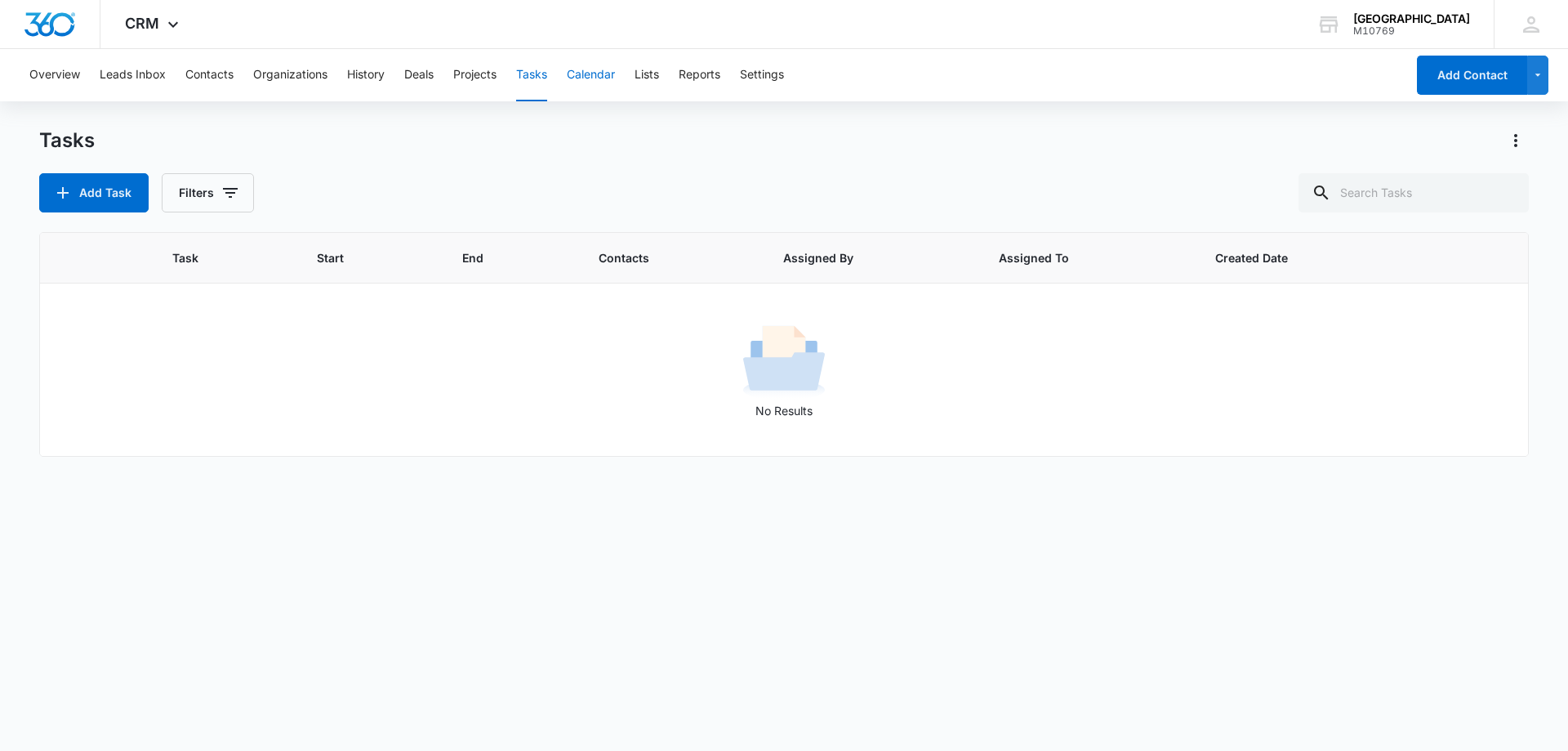
click at [603, 74] on button "Calendar" at bounding box center [591, 75] width 48 height 53
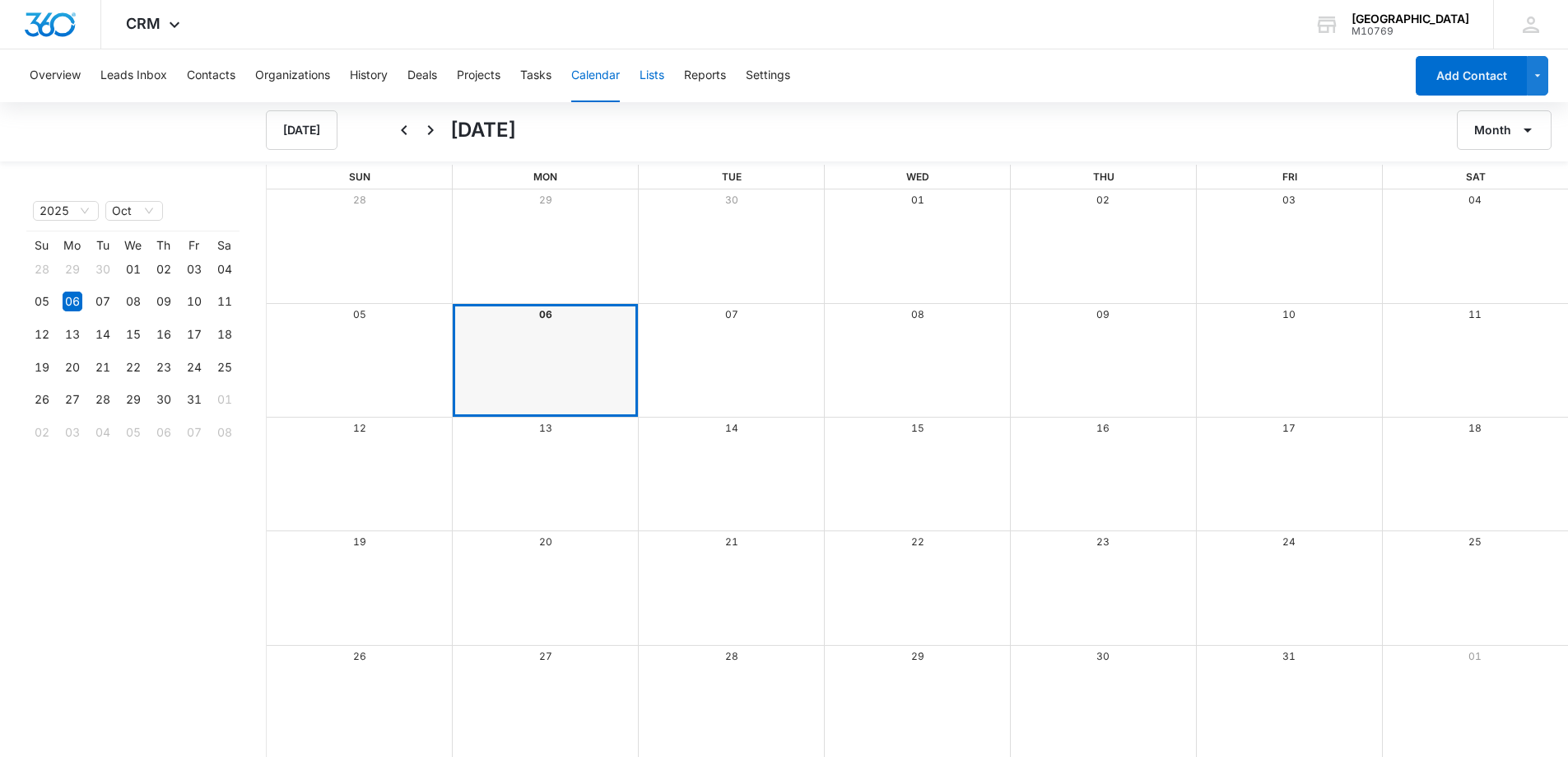
click at [658, 78] on button "Lists" at bounding box center [652, 76] width 25 height 53
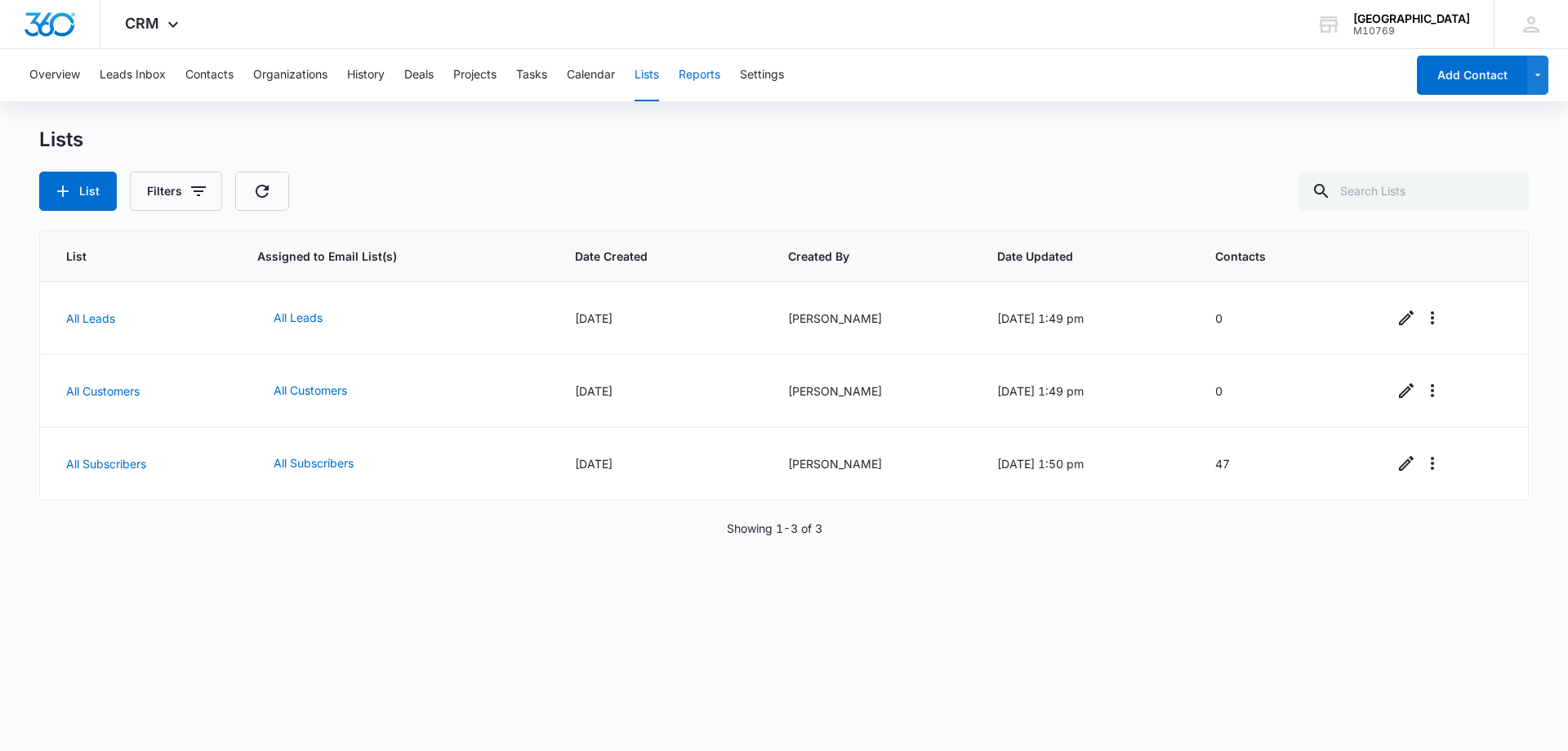
click at [699, 68] on button "Reports" at bounding box center [699, 75] width 41 height 53
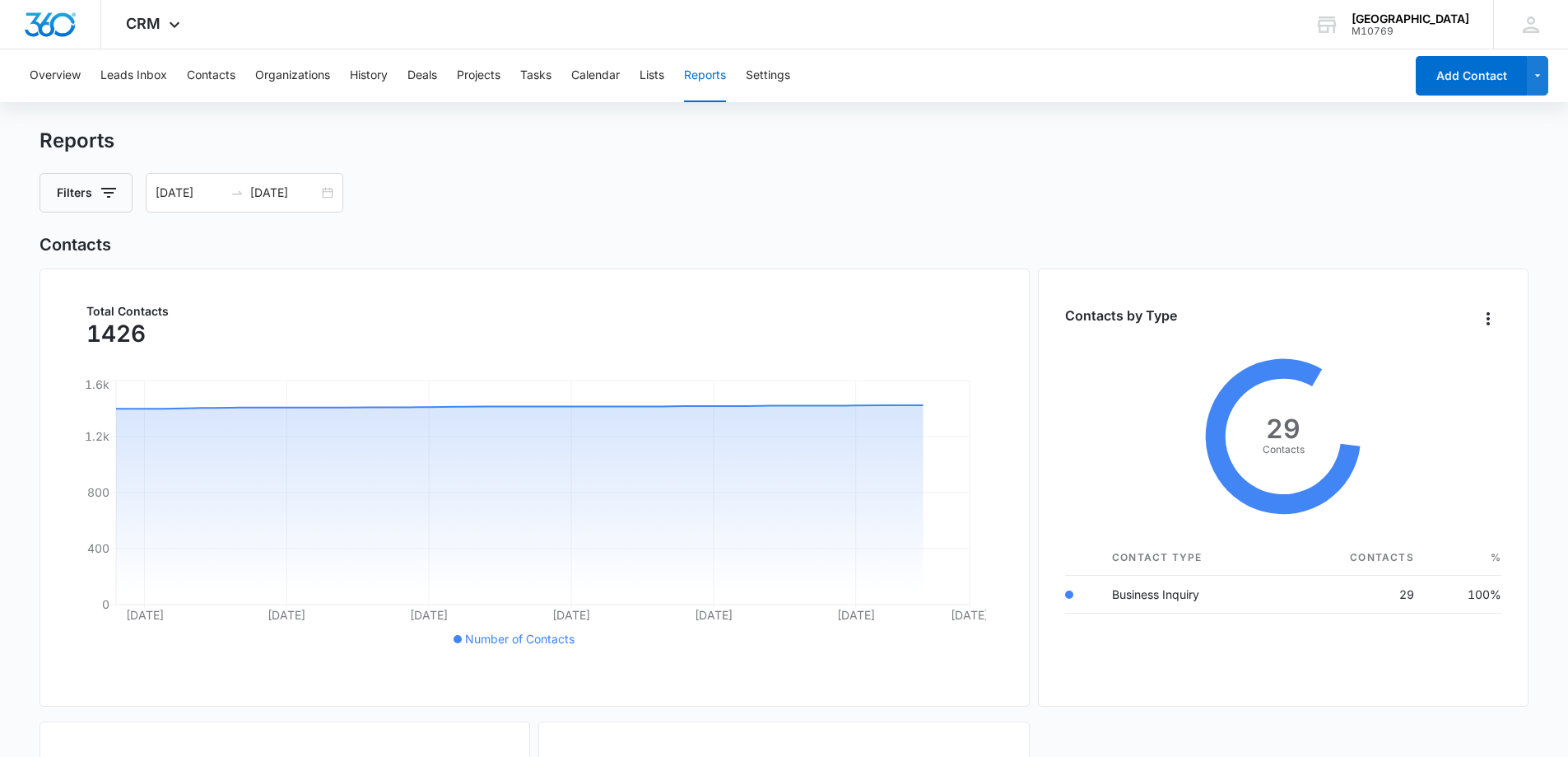
click at [575, 190] on div "Filters [DATE] [DATE]" at bounding box center [784, 192] width 1490 height 40
click at [63, 78] on button "Overview" at bounding box center [56, 76] width 51 height 53
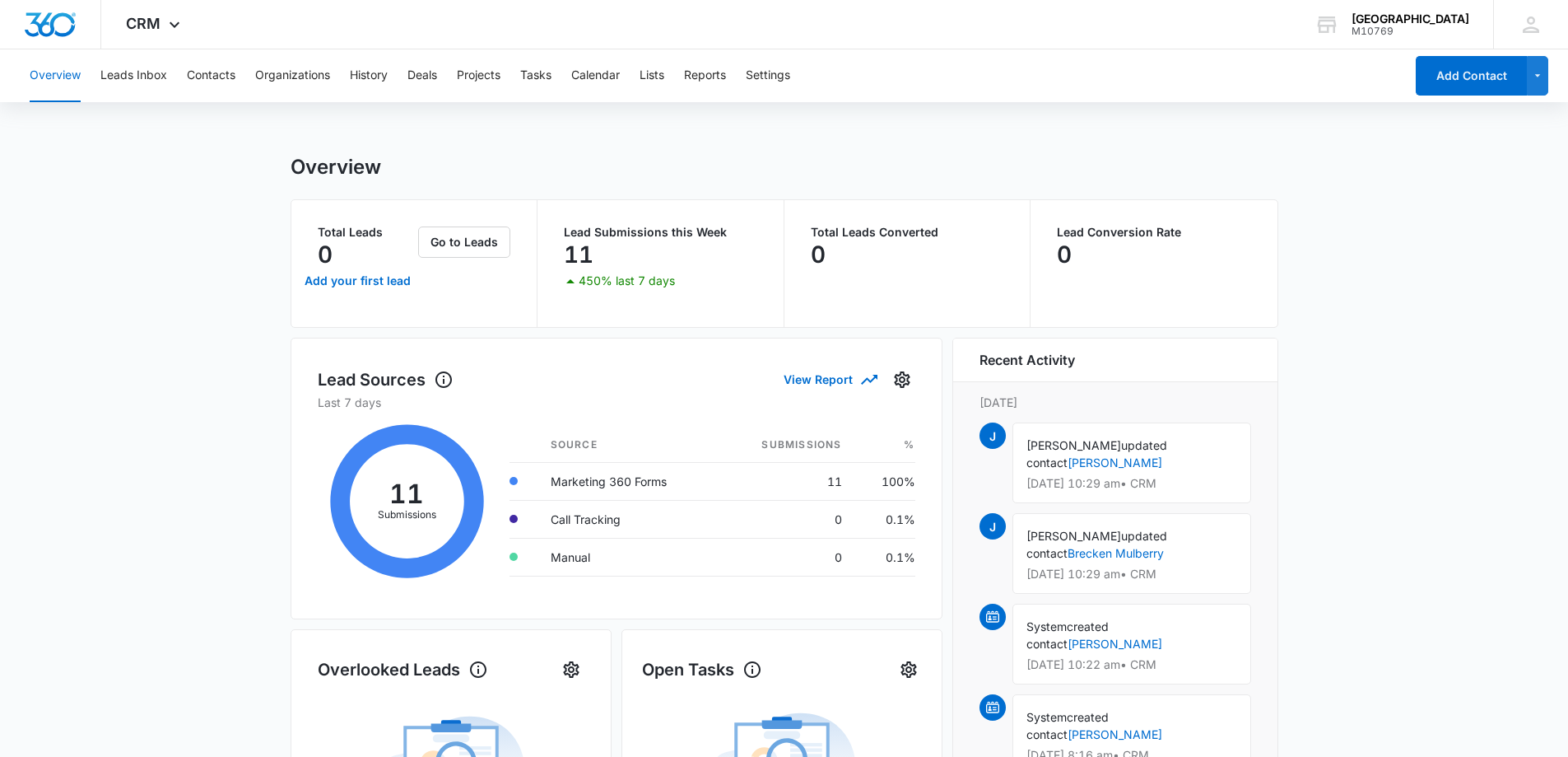
click at [152, 335] on main "Overview Total Leads 0 Add your first lead Go to Leads Lead Submissions this We…" at bounding box center [784, 751] width 1568 height 1192
drag, startPoint x: 161, startPoint y: 279, endPoint x: 1485, endPoint y: 571, distance: 1355.8
click at [1485, 571] on main "Overview Total Leads 0 Add your first lead Go to Leads Lead Submissions this We…" at bounding box center [784, 751] width 1568 height 1192
